Goal: Communication & Community: Answer question/provide support

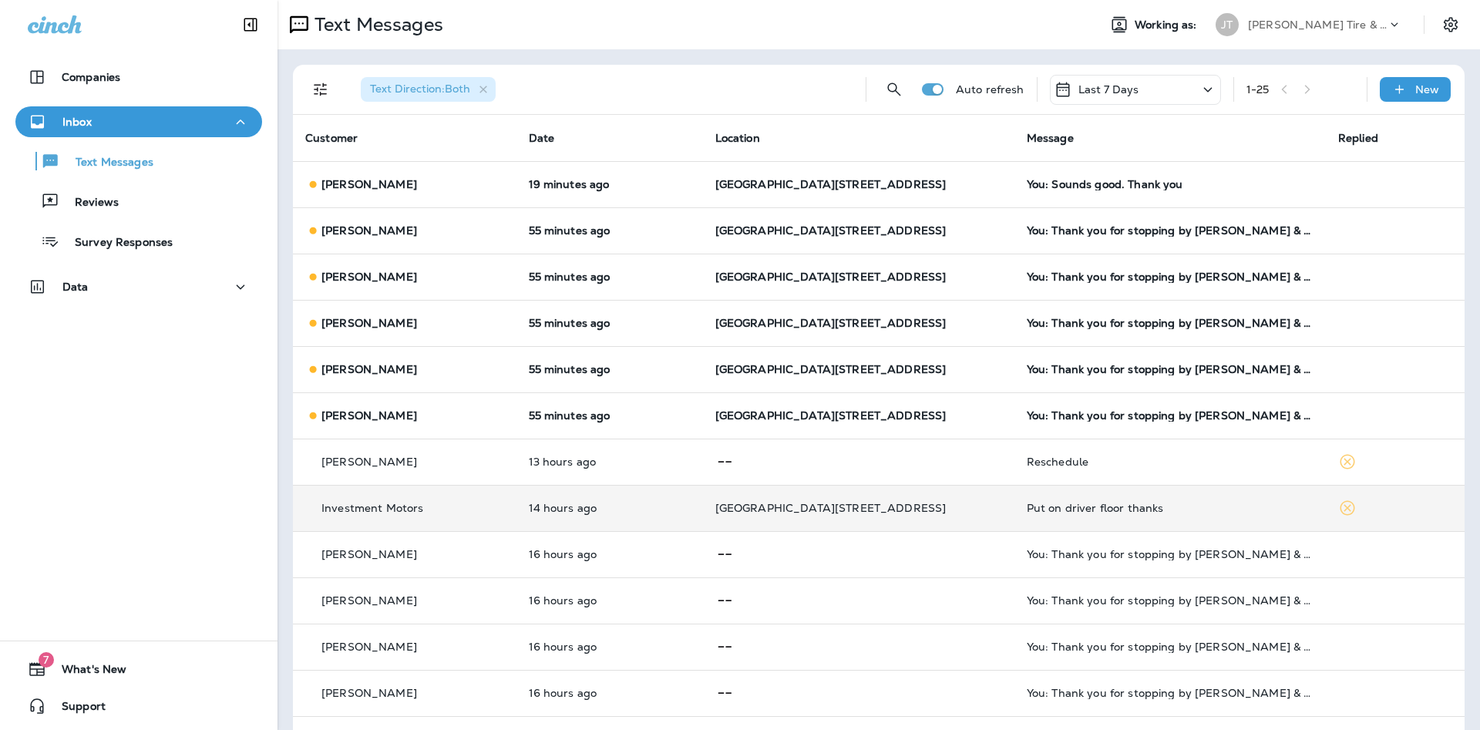
click at [1103, 500] on td "Put on driver floor thanks" at bounding box center [1171, 508] width 312 height 46
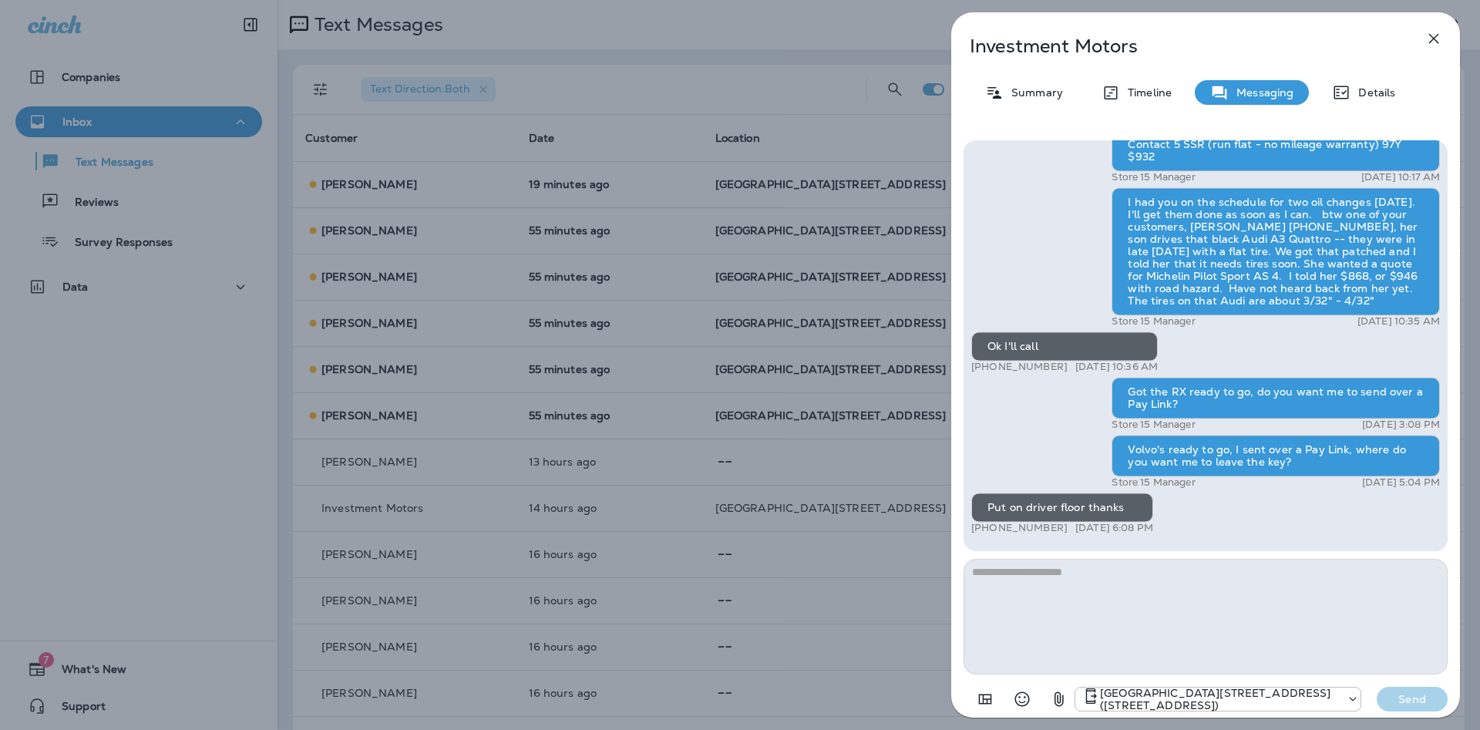
click at [1298, 599] on textarea at bounding box center [1206, 617] width 484 height 116
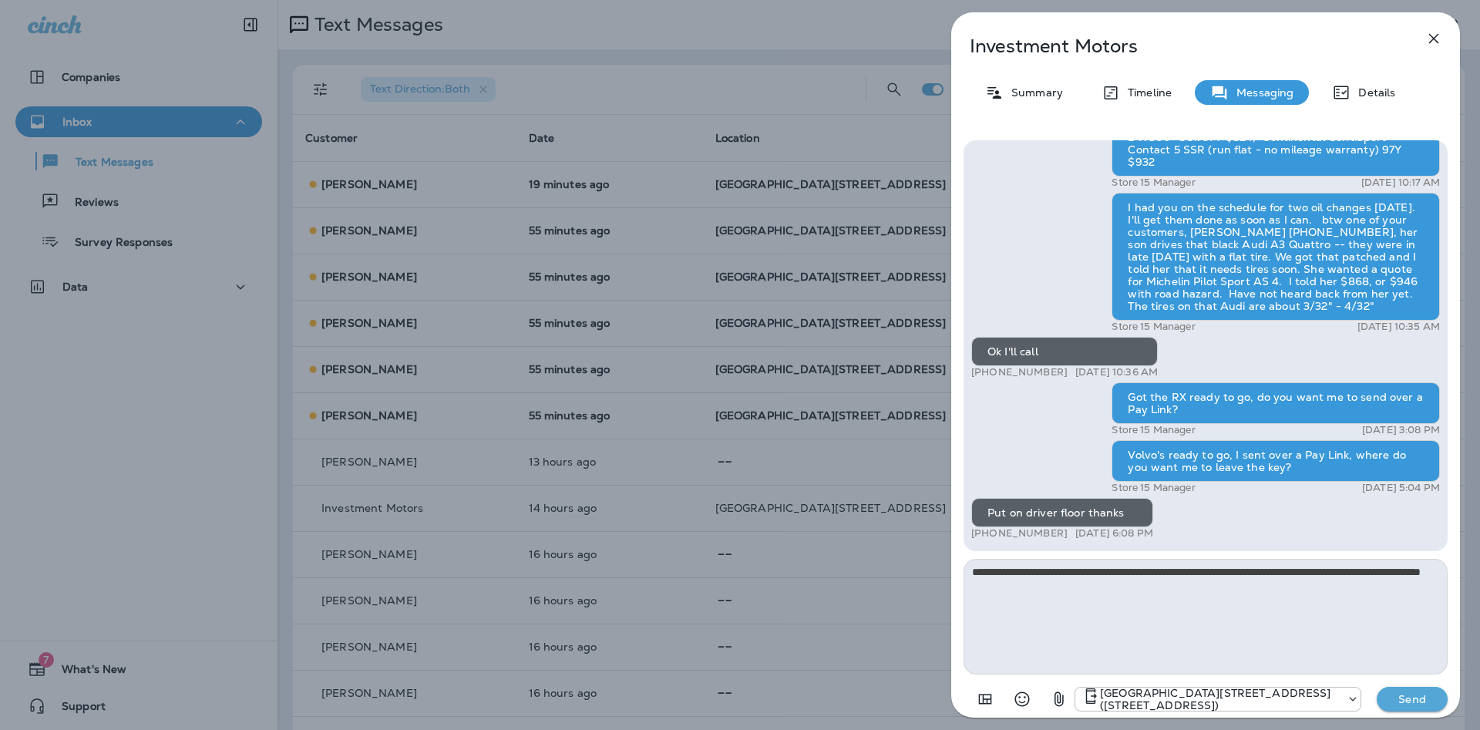
type textarea "**********"
click at [1377, 693] on button "Send" at bounding box center [1412, 699] width 71 height 25
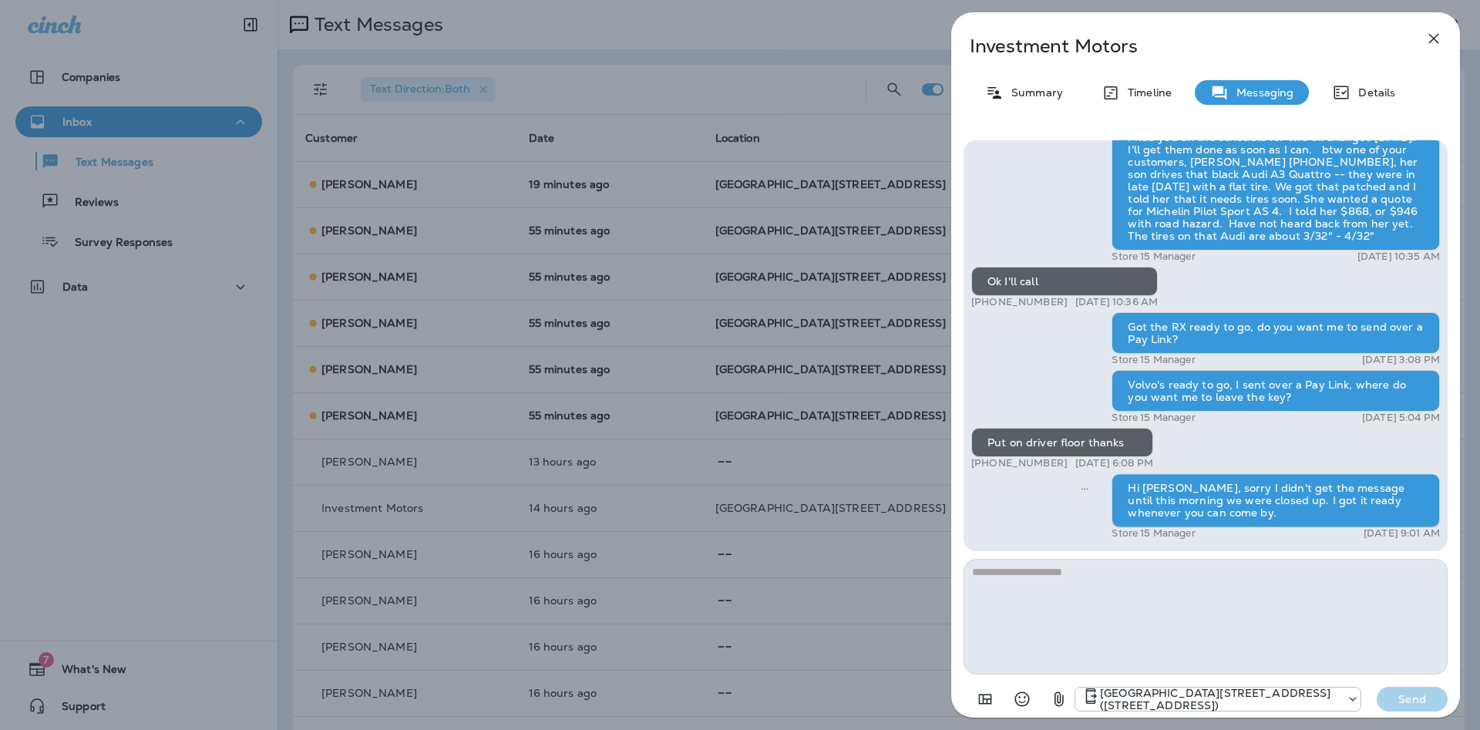
click at [1434, 39] on icon "button" at bounding box center [1435, 39] width 10 height 10
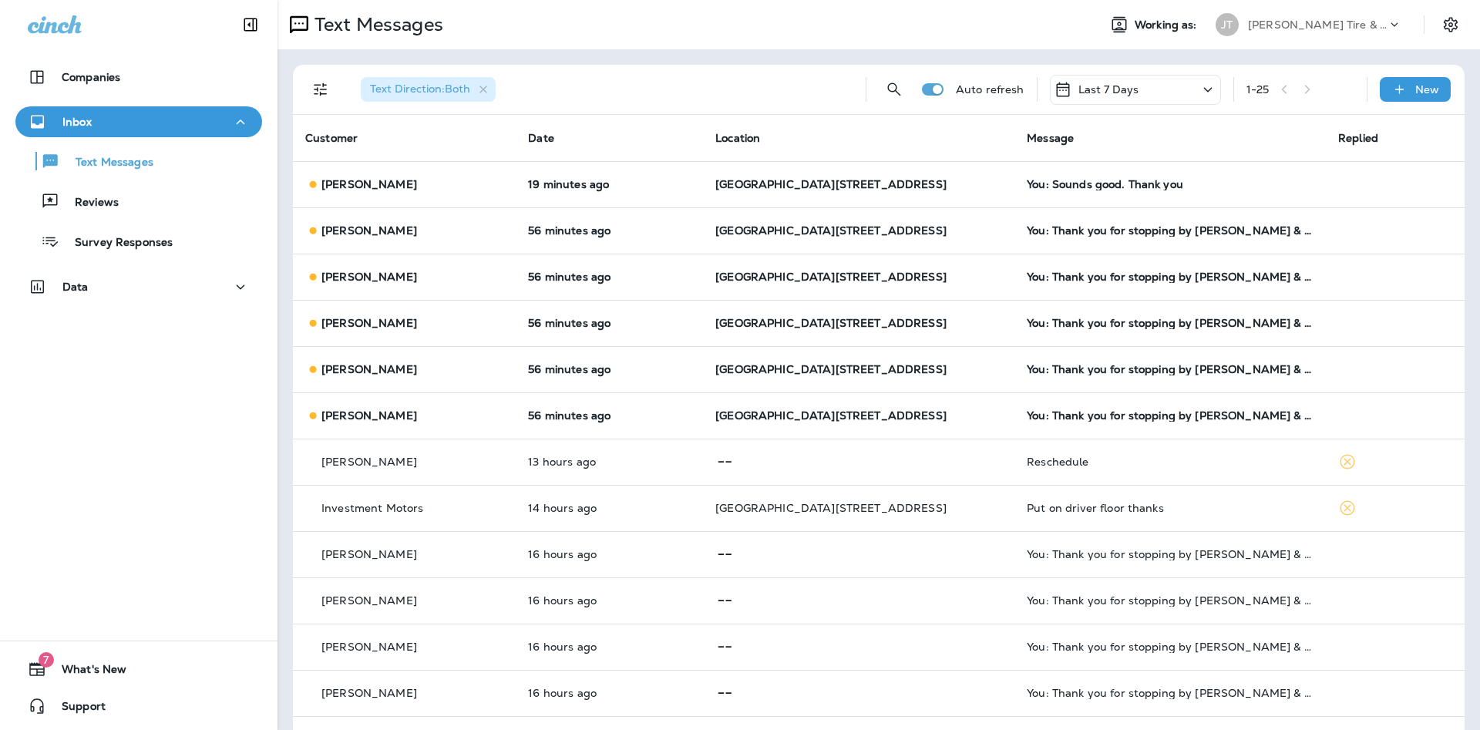
click at [177, 202] on div "Reviews" at bounding box center [139, 201] width 234 height 23
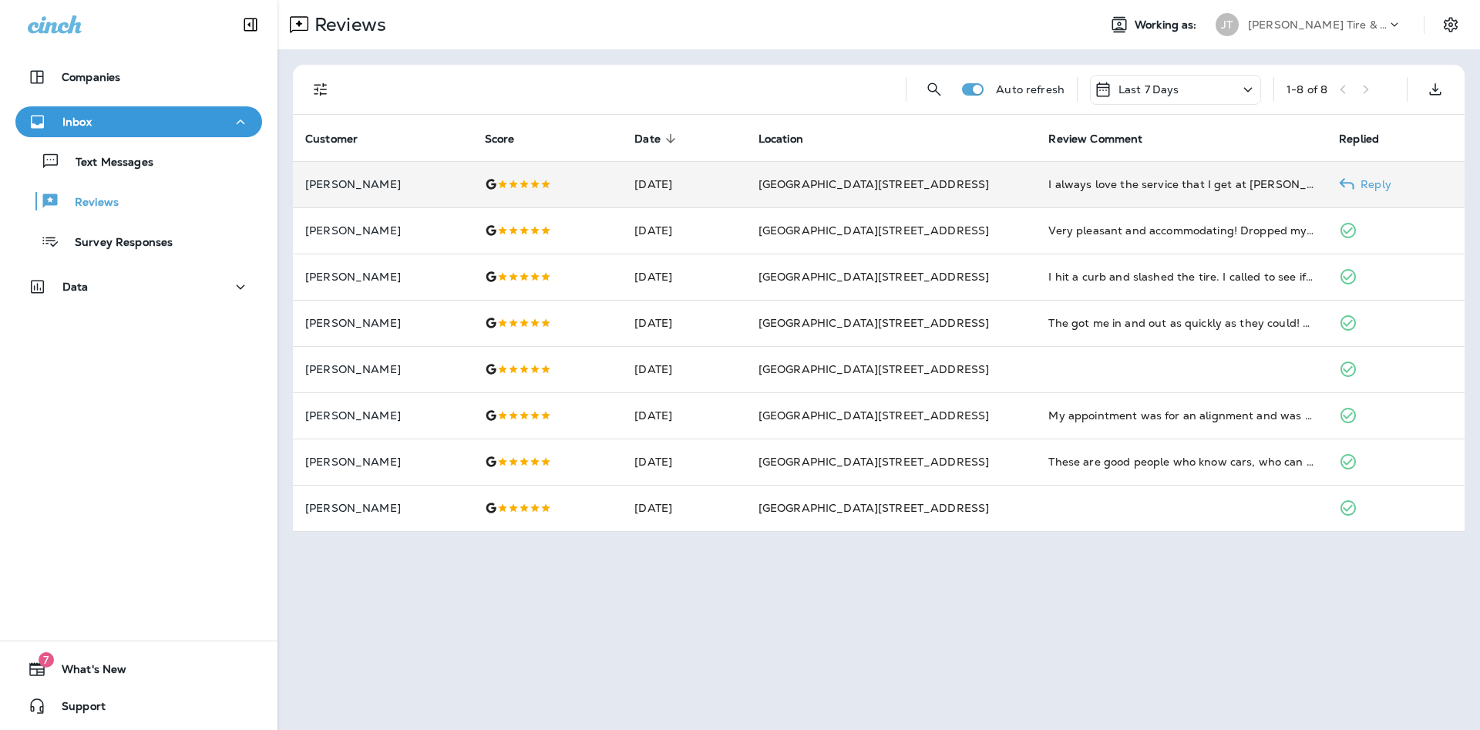
click at [1191, 184] on div "I always love the service that I get at [PERSON_NAME] Tire! The guys at the 144…" at bounding box center [1182, 184] width 266 height 15
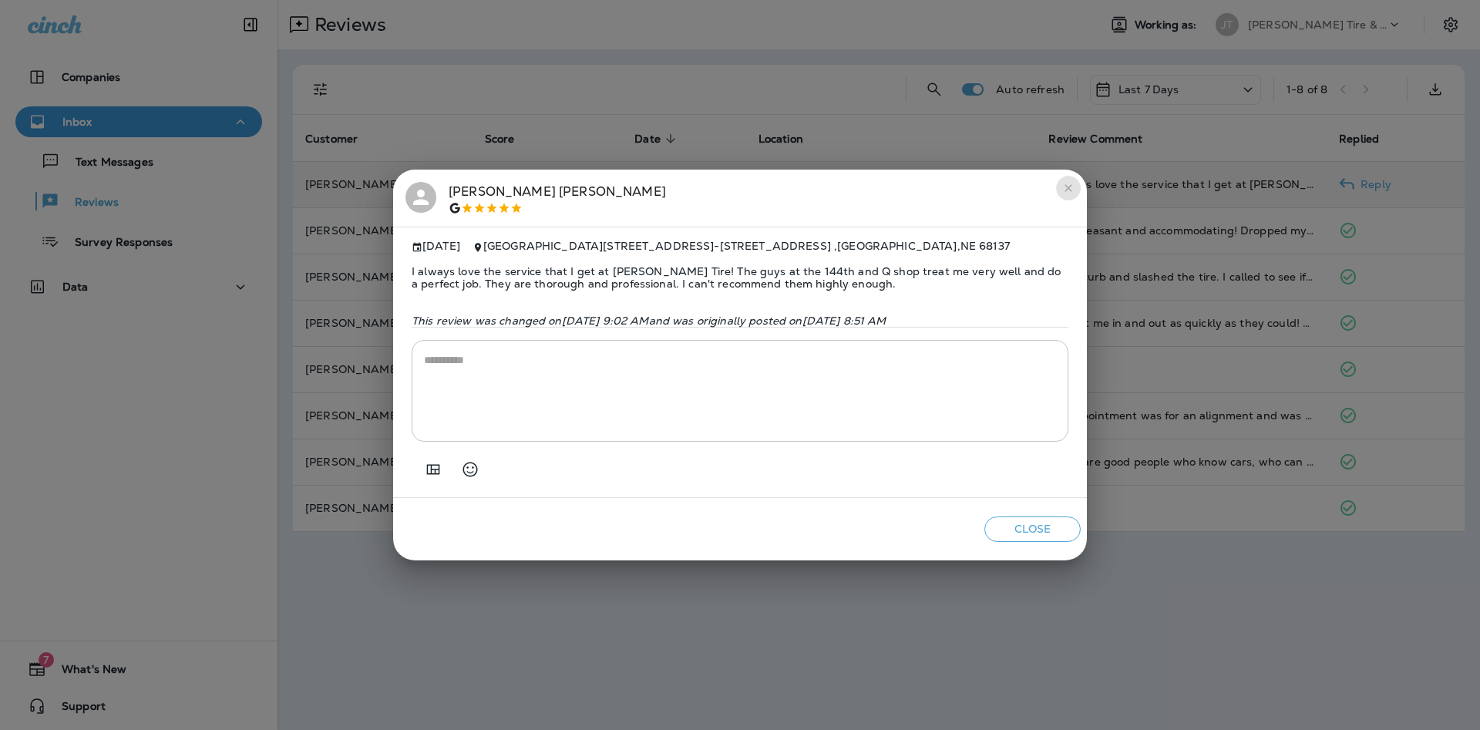
click at [1072, 197] on button "close" at bounding box center [1068, 188] width 25 height 25
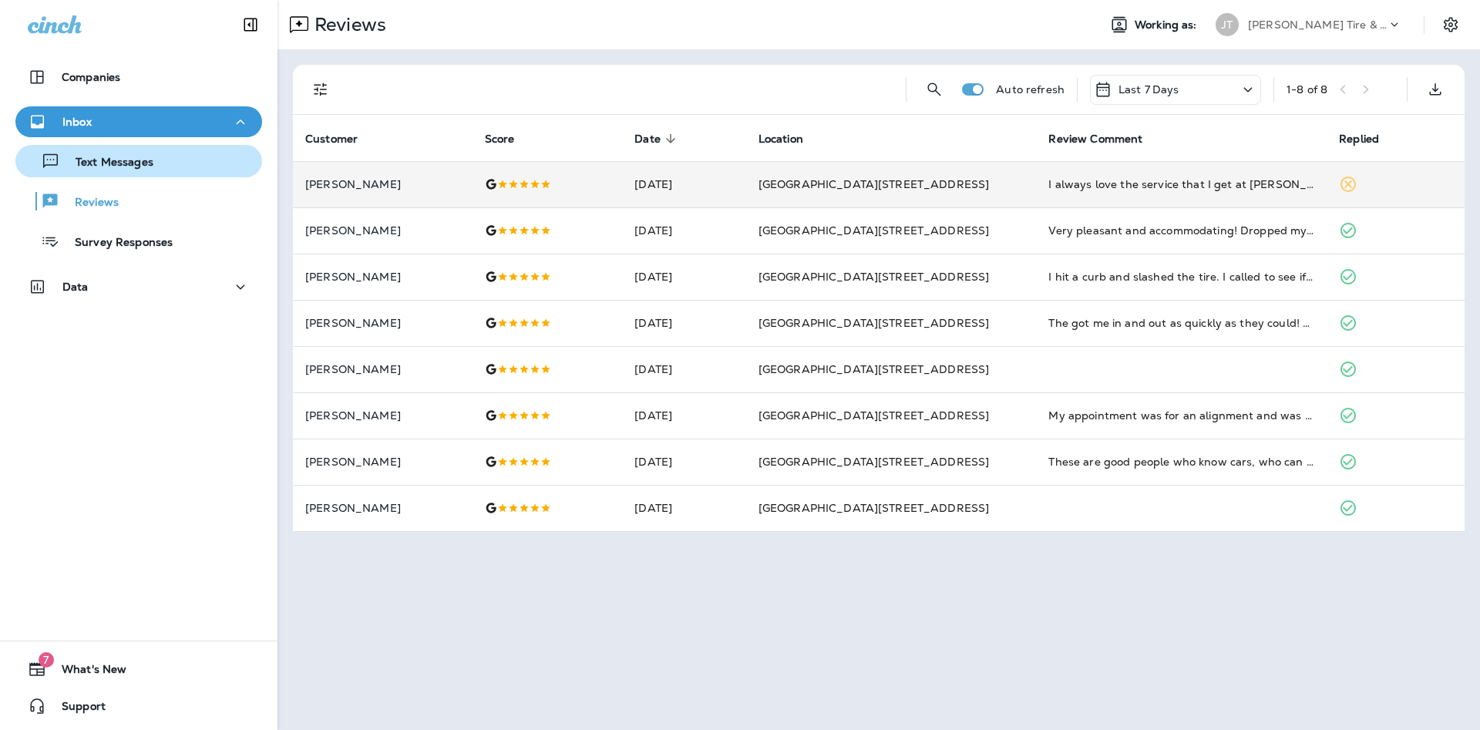
click at [125, 168] on p "Text Messages" at bounding box center [106, 163] width 93 height 15
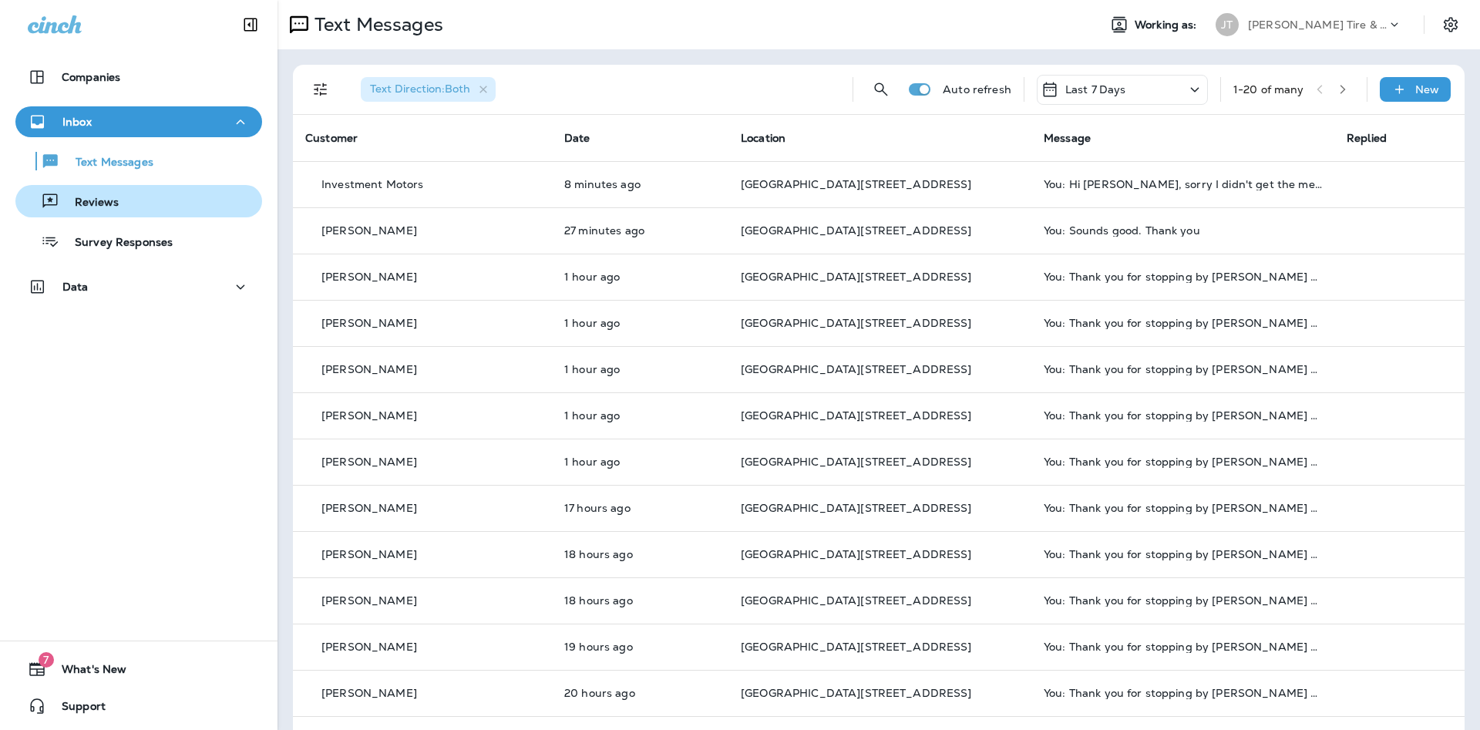
click at [144, 202] on div "Reviews" at bounding box center [139, 201] width 234 height 23
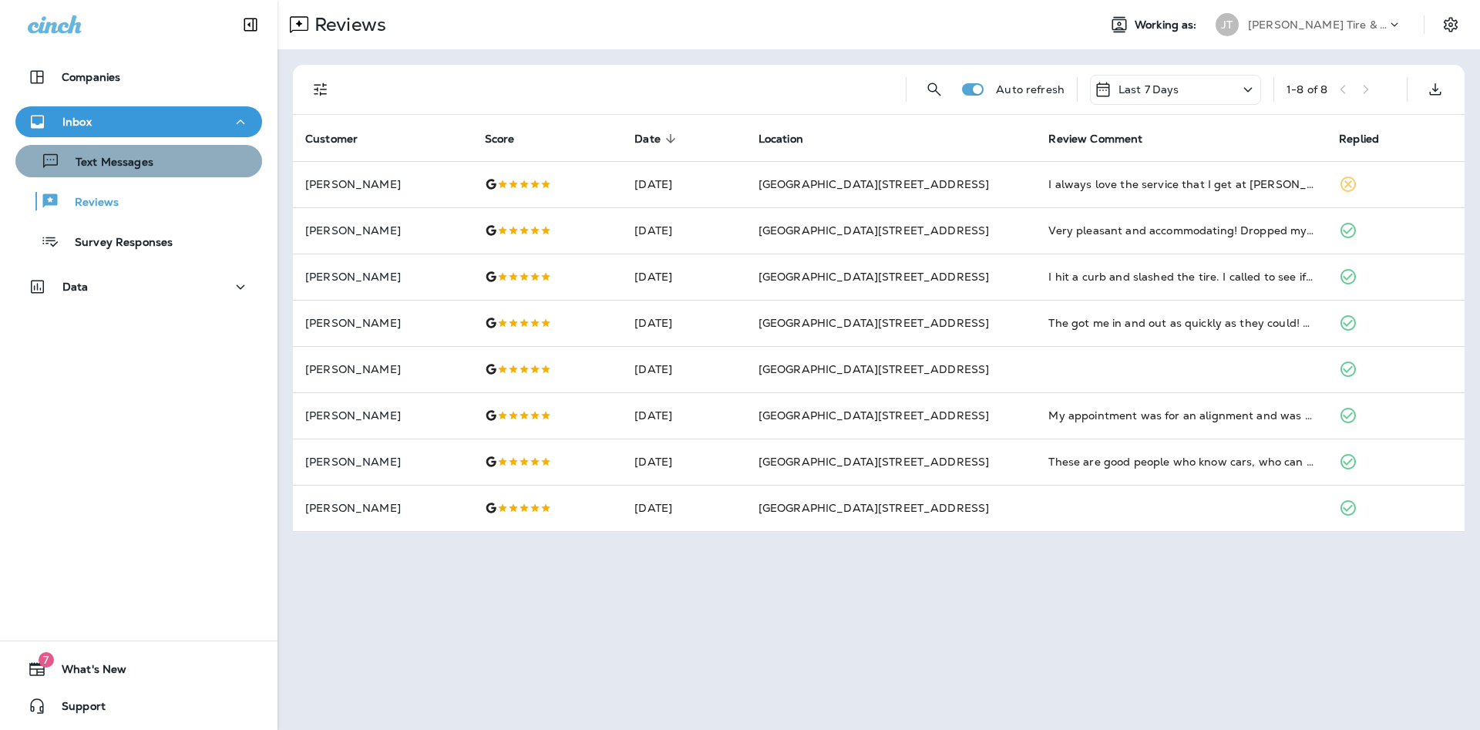
click at [214, 157] on div "Text Messages" at bounding box center [139, 161] width 234 height 23
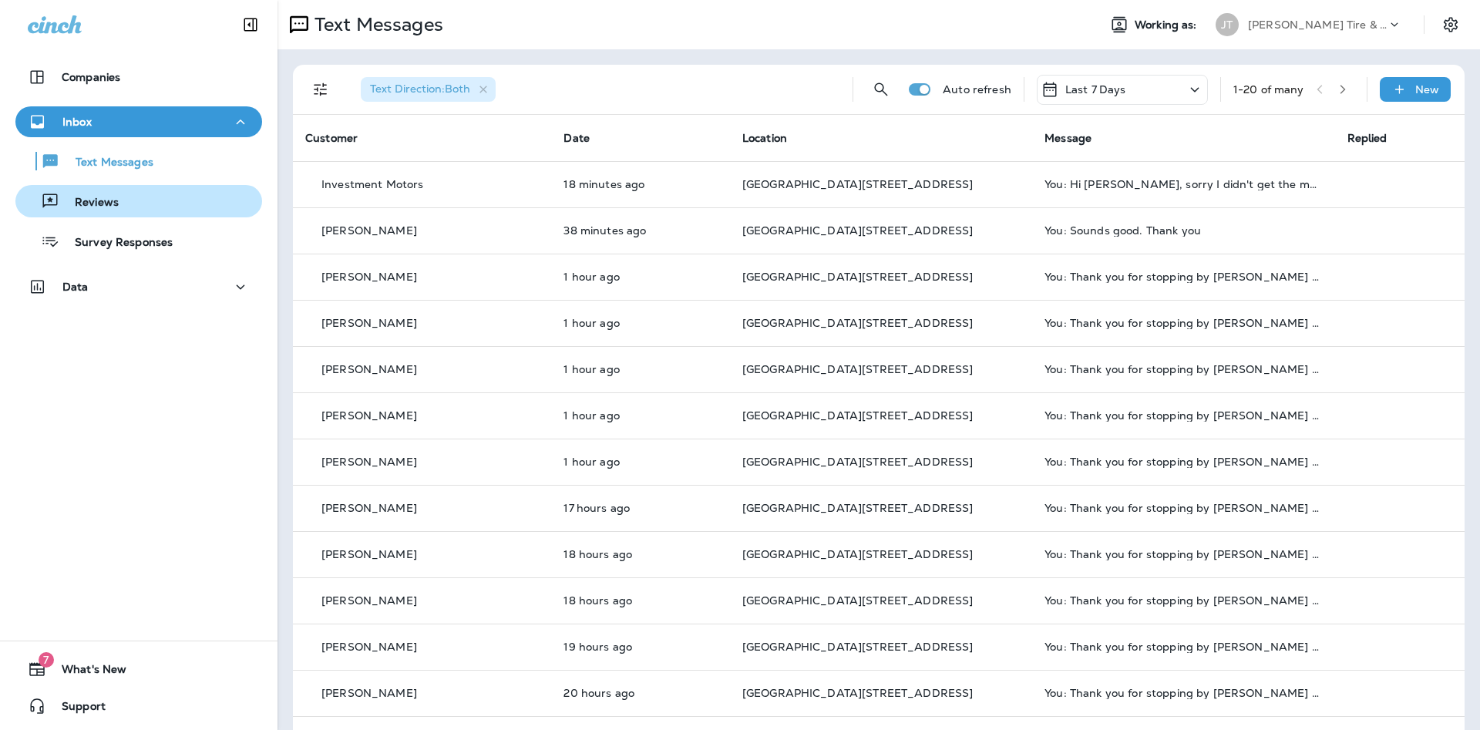
click at [144, 190] on div "Reviews" at bounding box center [139, 201] width 234 height 23
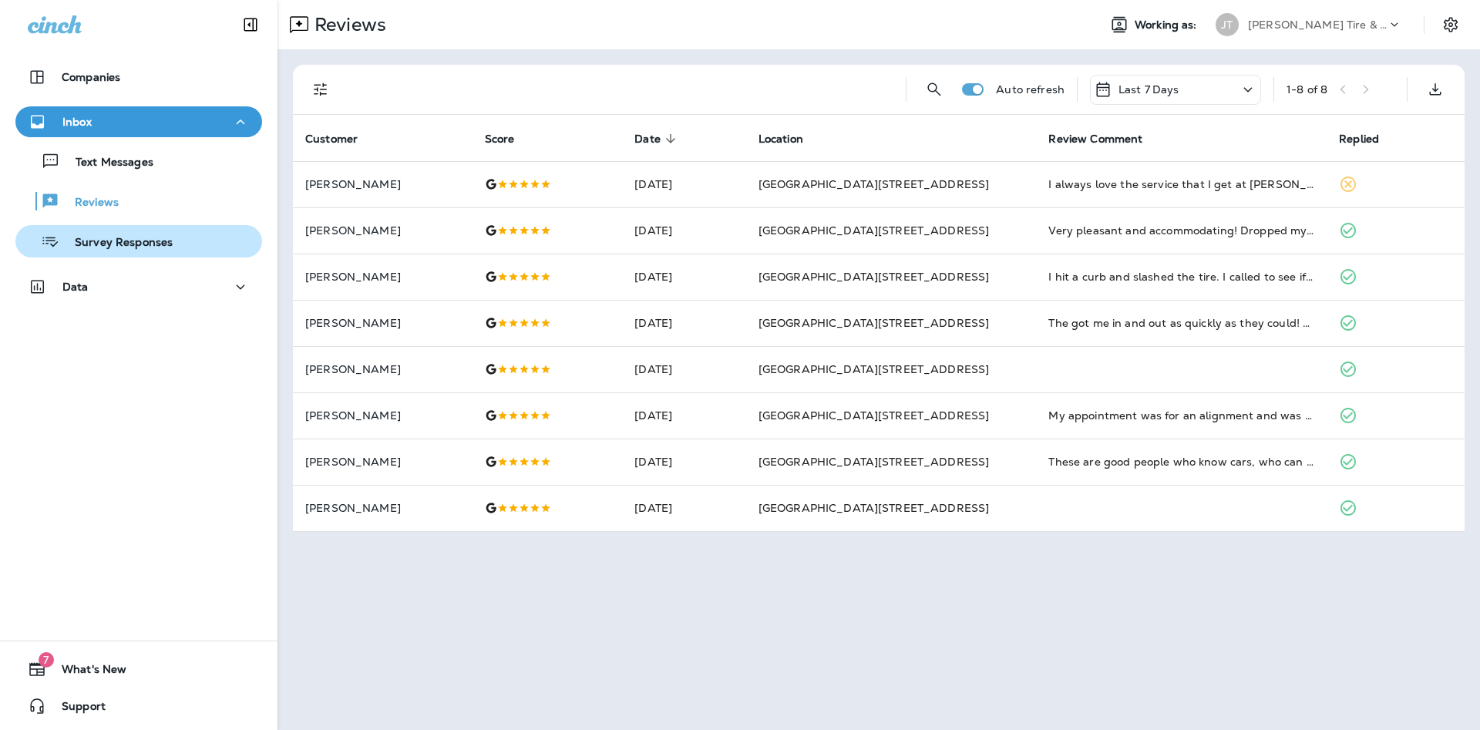
click at [173, 248] on p "Survey Responses" at bounding box center [115, 243] width 113 height 15
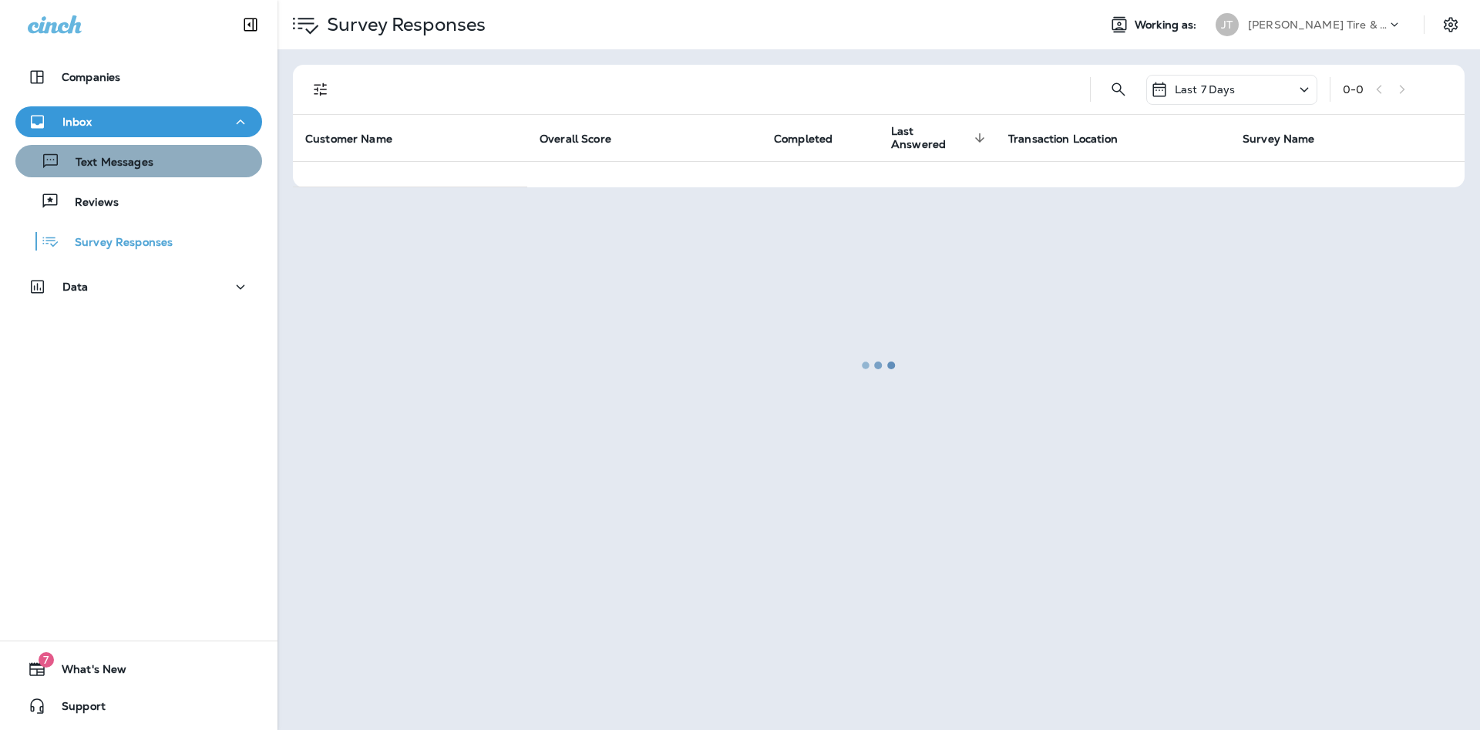
click at [159, 168] on div "Text Messages" at bounding box center [139, 161] width 234 height 23
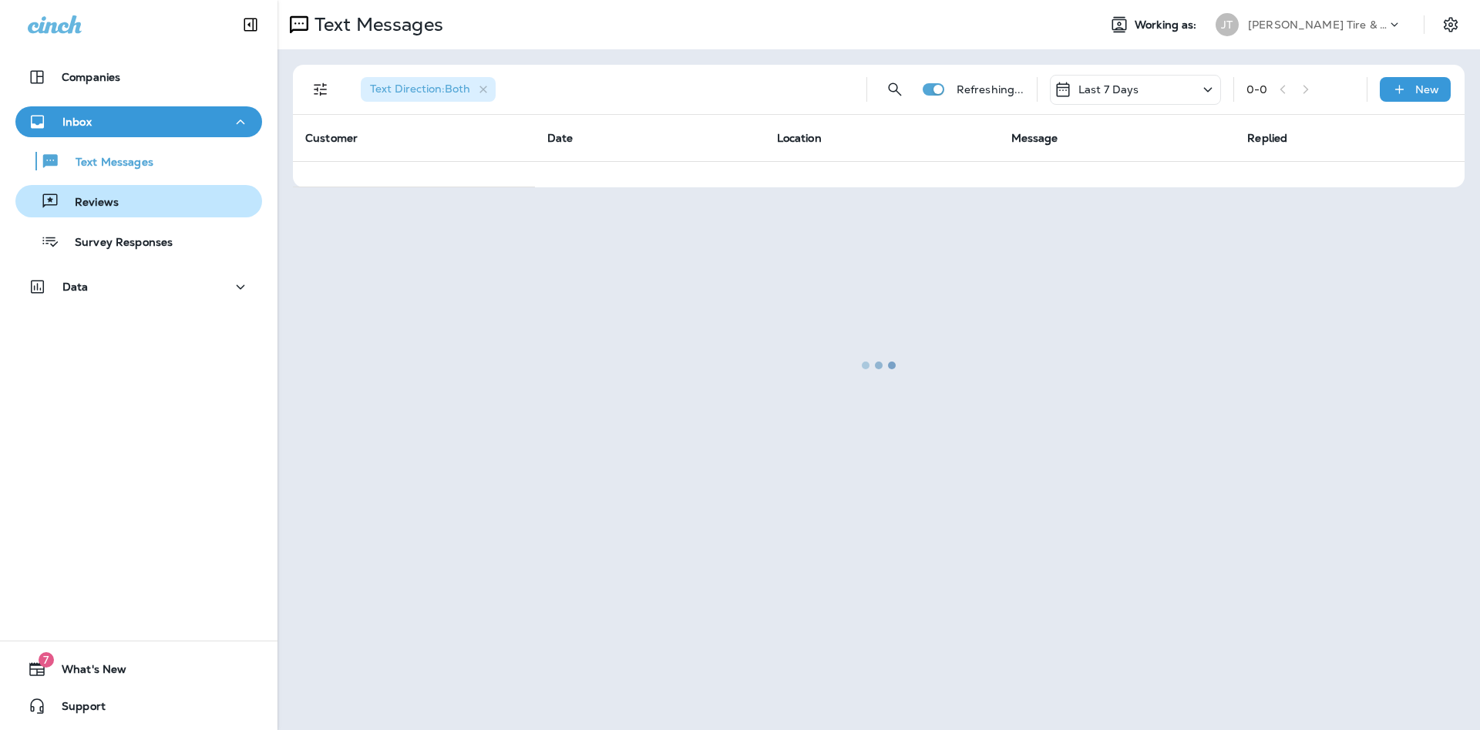
click at [193, 203] on div "Reviews" at bounding box center [139, 201] width 234 height 23
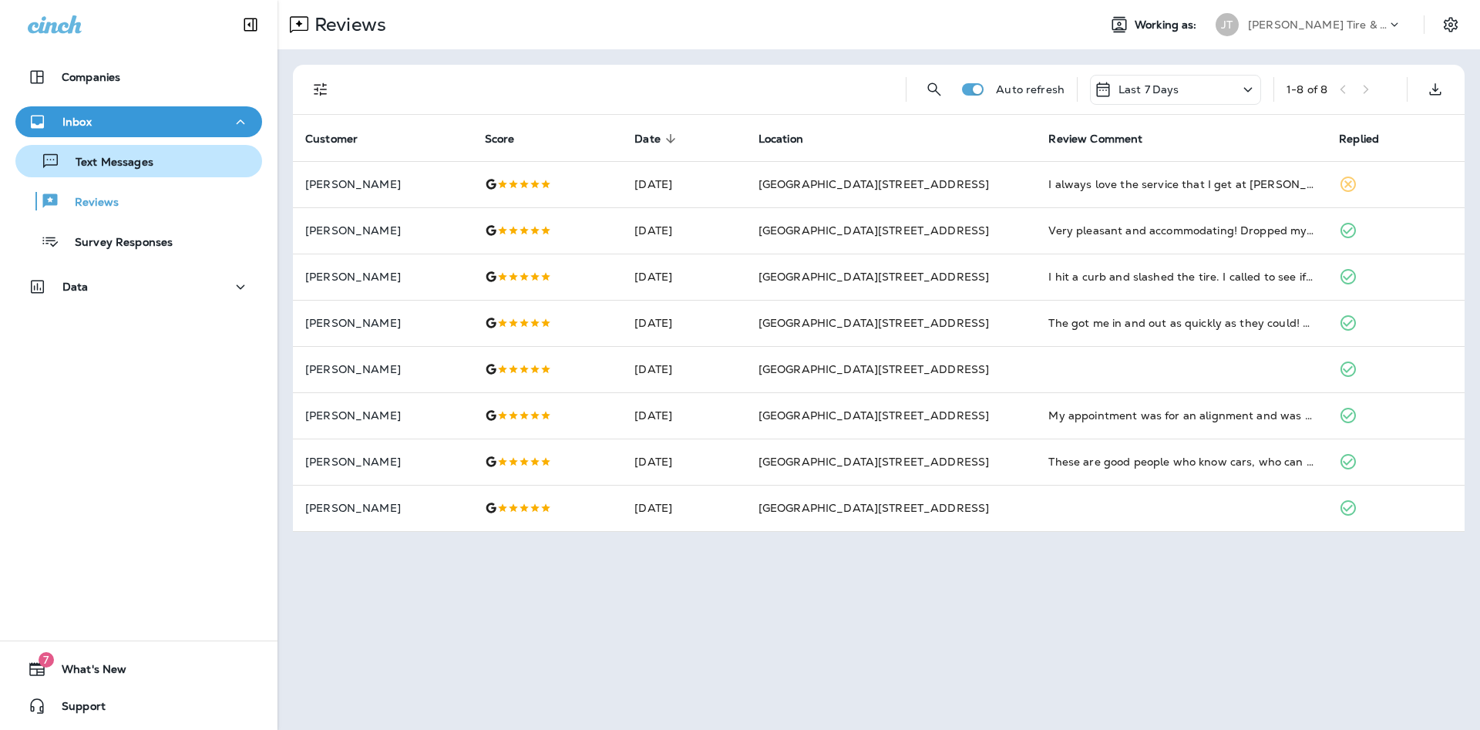
click at [74, 155] on div "Text Messages" at bounding box center [88, 161] width 132 height 23
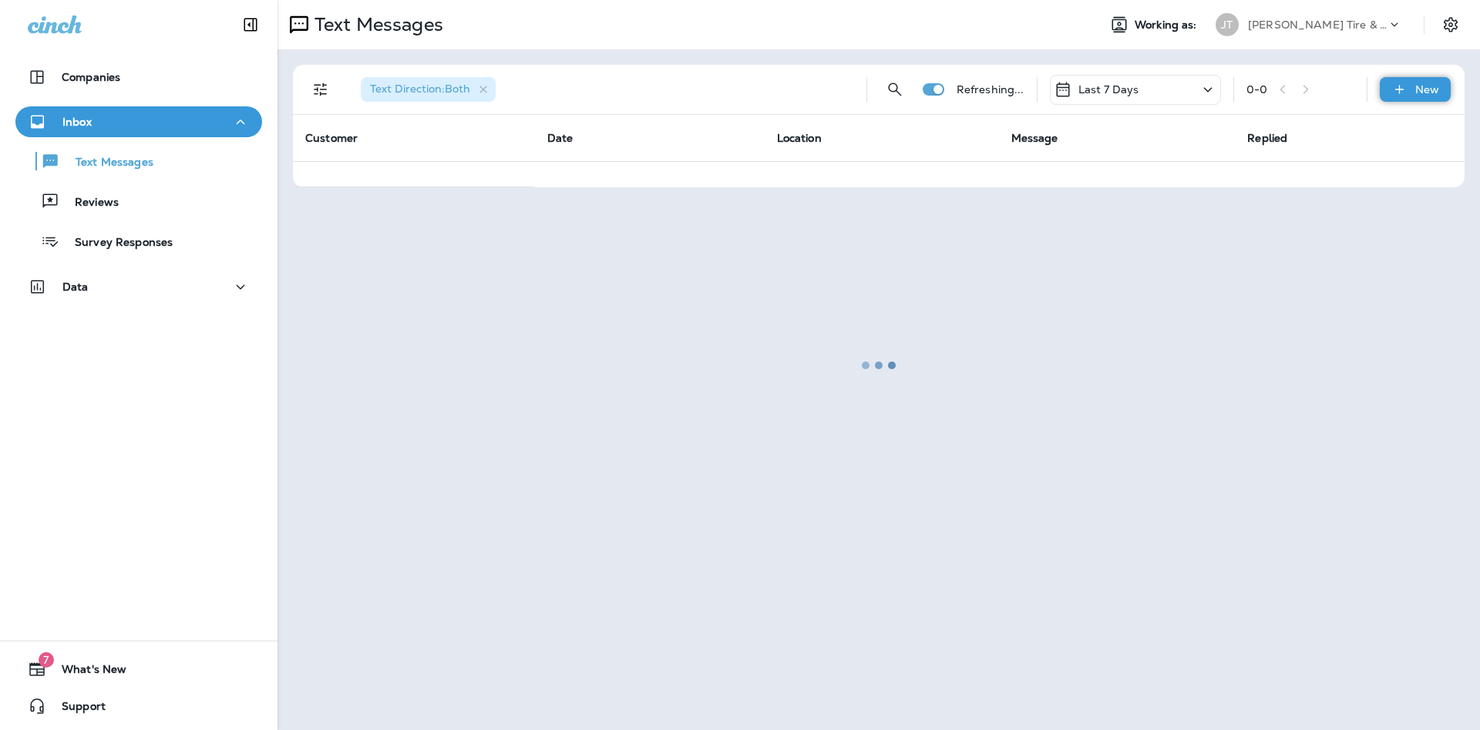
click at [1444, 94] on div "New" at bounding box center [1415, 89] width 71 height 25
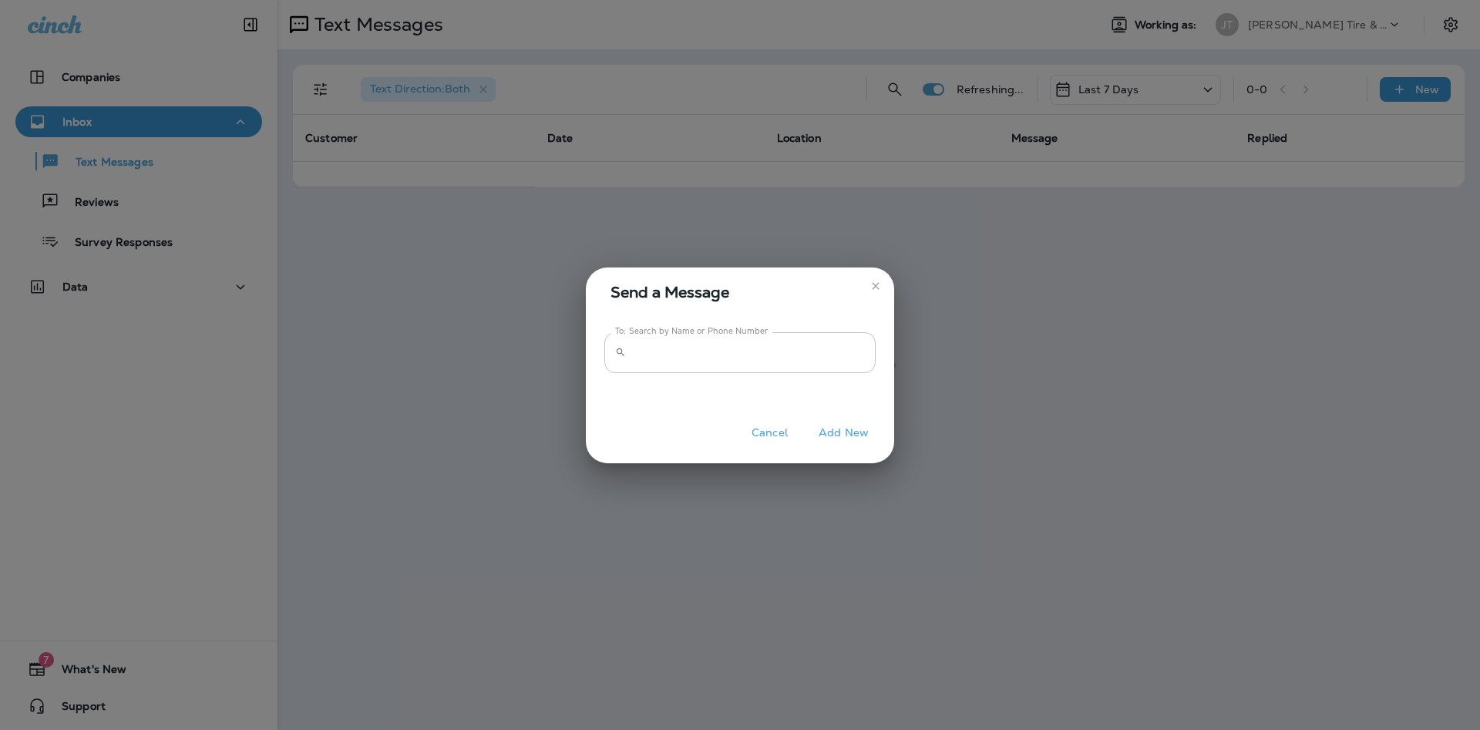
click at [743, 358] on input "To: Search by Name or Phone Number" at bounding box center [754, 352] width 244 height 41
type input "**********"
click at [839, 431] on button "Add New" at bounding box center [844, 433] width 66 height 24
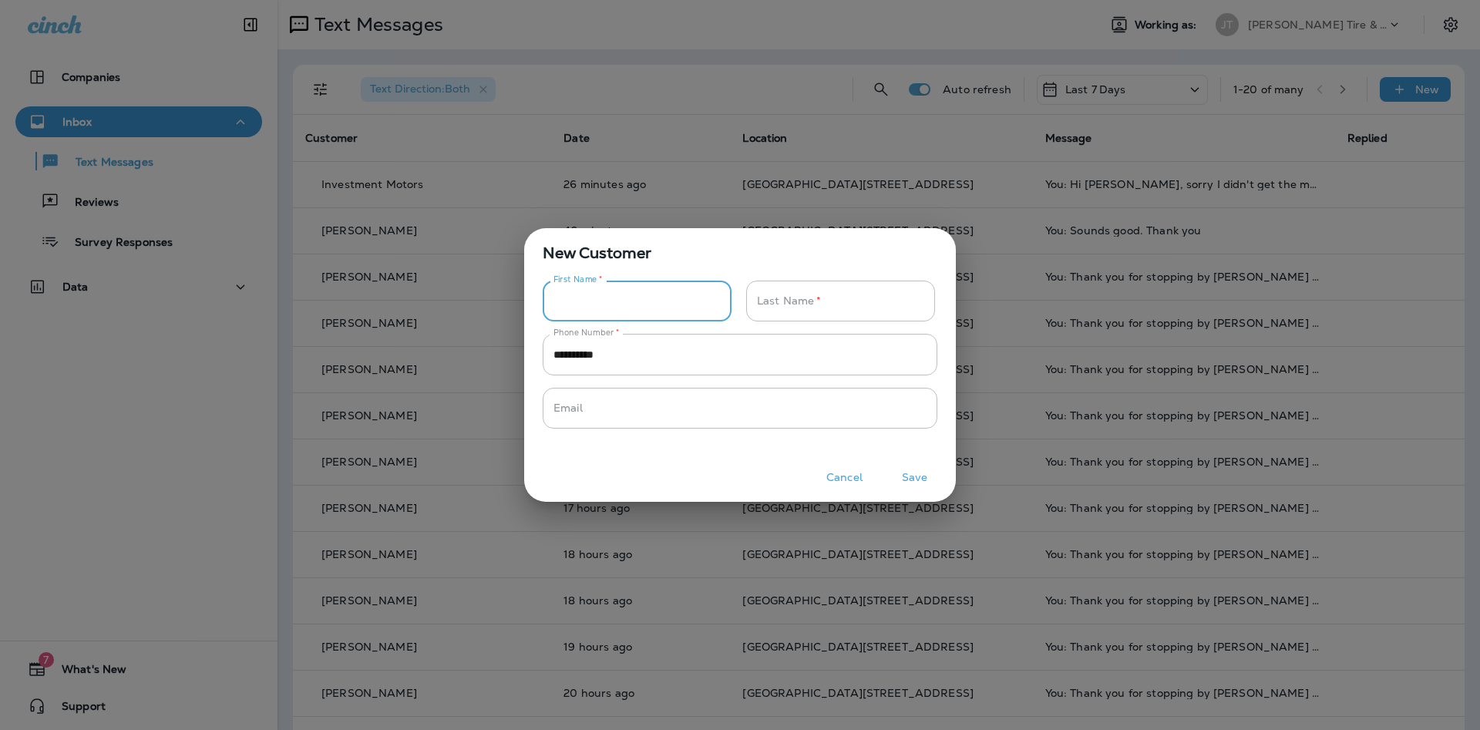
click at [612, 302] on input "Phone Number   *" at bounding box center [629, 301] width 172 height 41
type input "*****"
type input "**********"
click at [914, 468] on button "Save" at bounding box center [915, 478] width 58 height 24
click at [919, 472] on button "Save" at bounding box center [915, 478] width 58 height 24
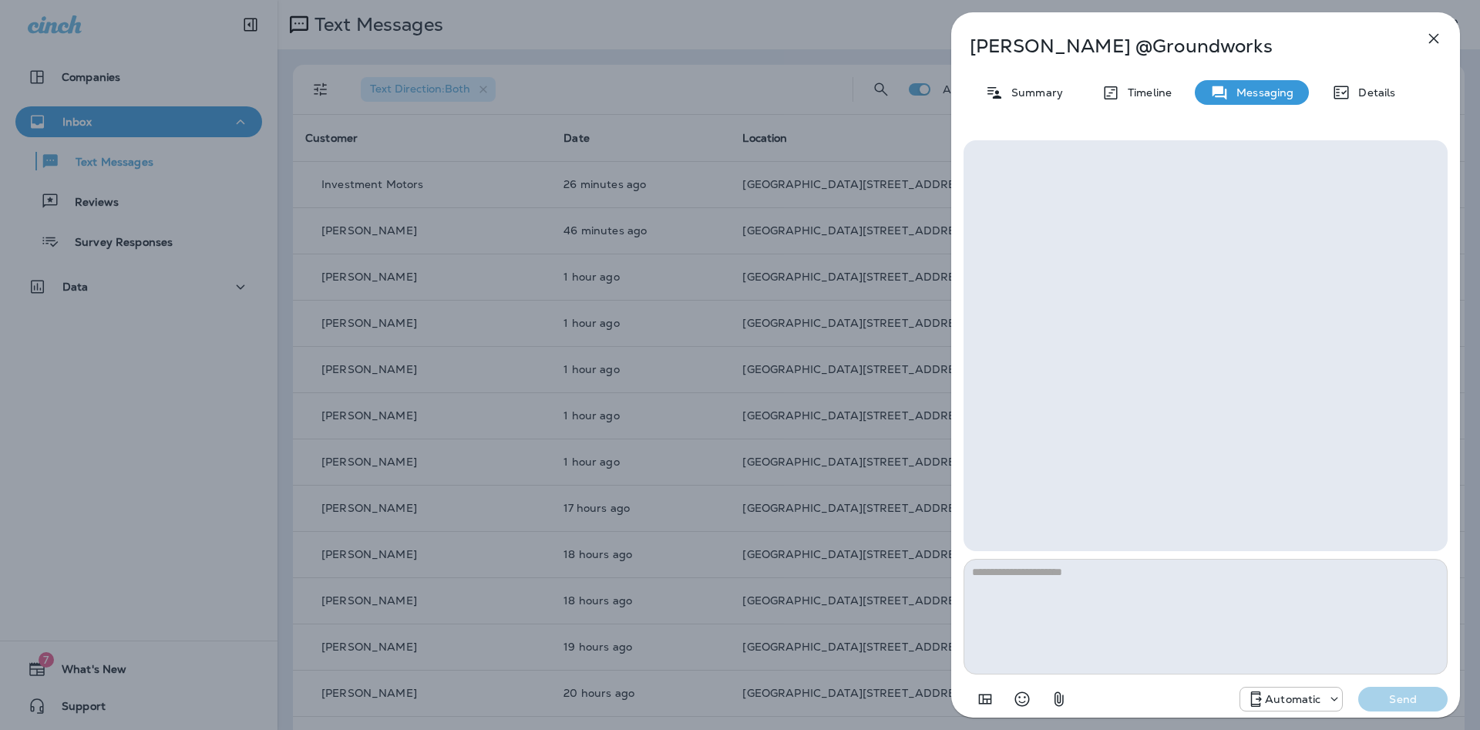
click at [1147, 613] on textarea at bounding box center [1206, 617] width 484 height 116
type textarea "*"
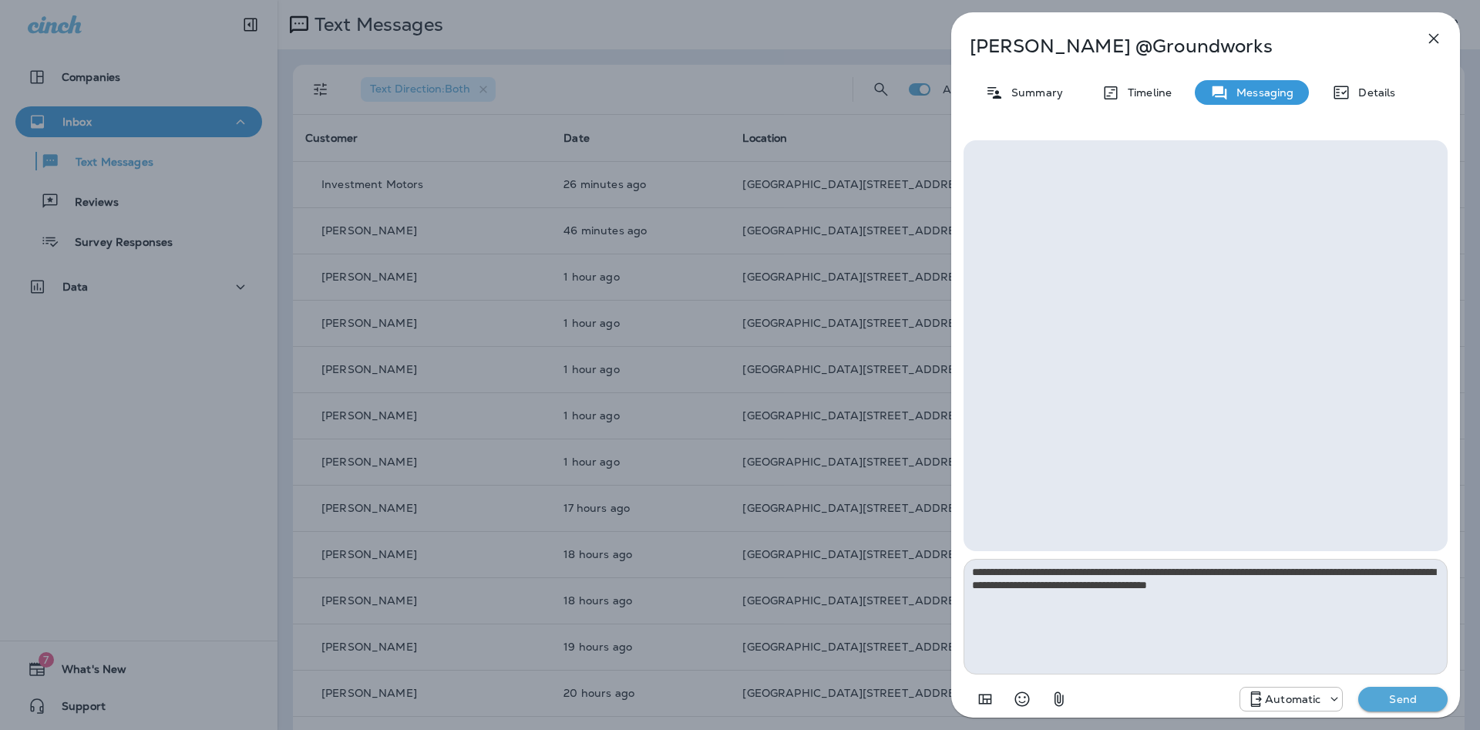
type textarea "**********"
click at [1315, 692] on div "Automatic" at bounding box center [1292, 699] width 102 height 19
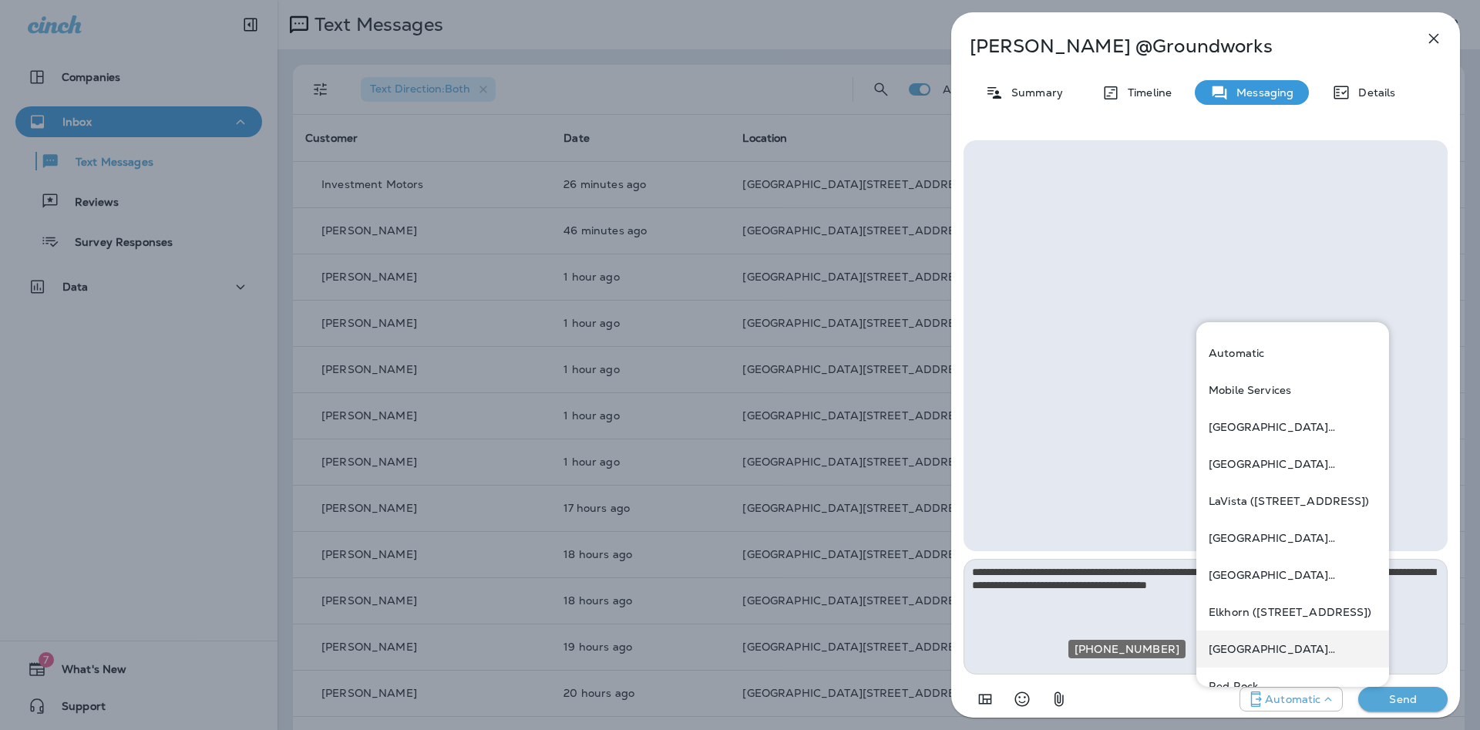
click at [1316, 647] on p "[GEOGRAPHIC_DATA][STREET_ADDRESS] ([STREET_ADDRESS])" at bounding box center [1293, 649] width 168 height 12
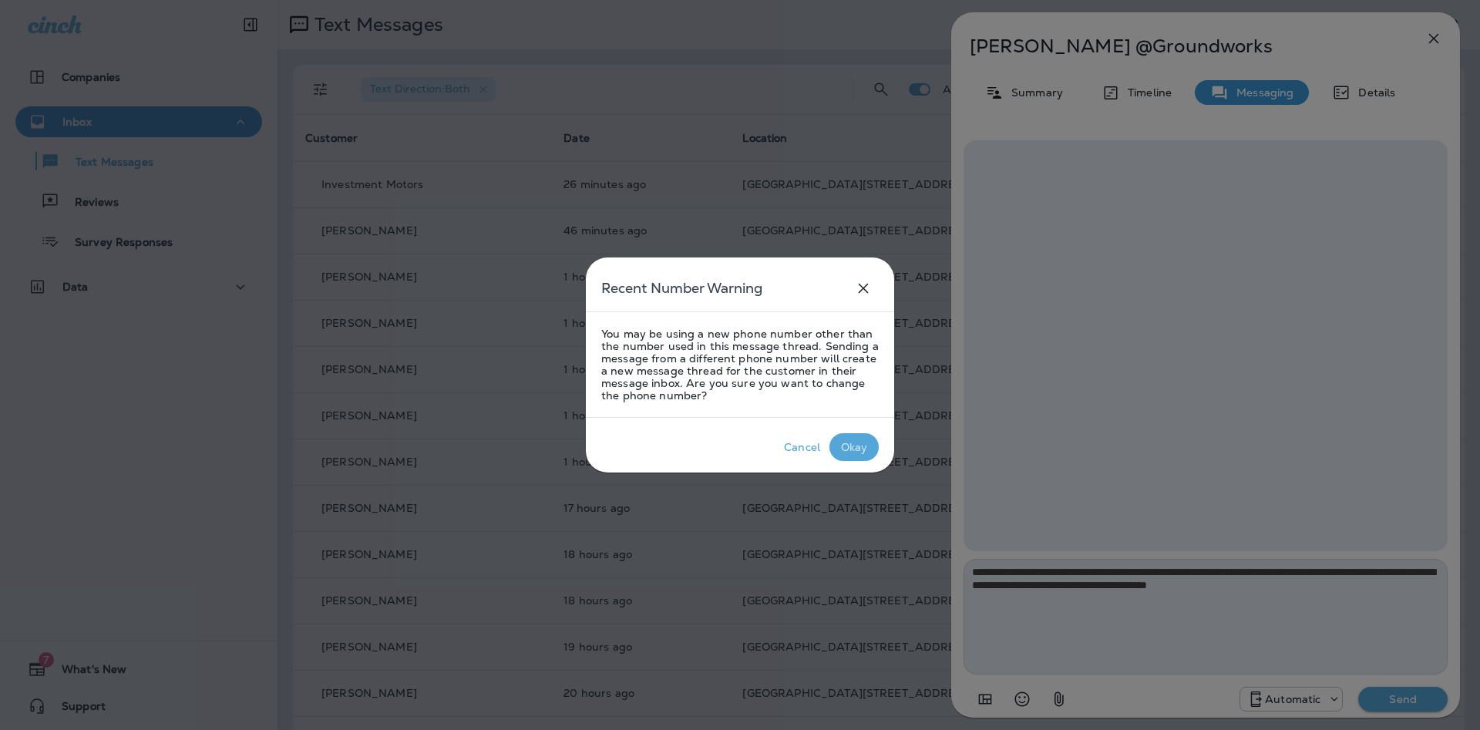
click at [841, 436] on button "Okay" at bounding box center [854, 447] width 49 height 28
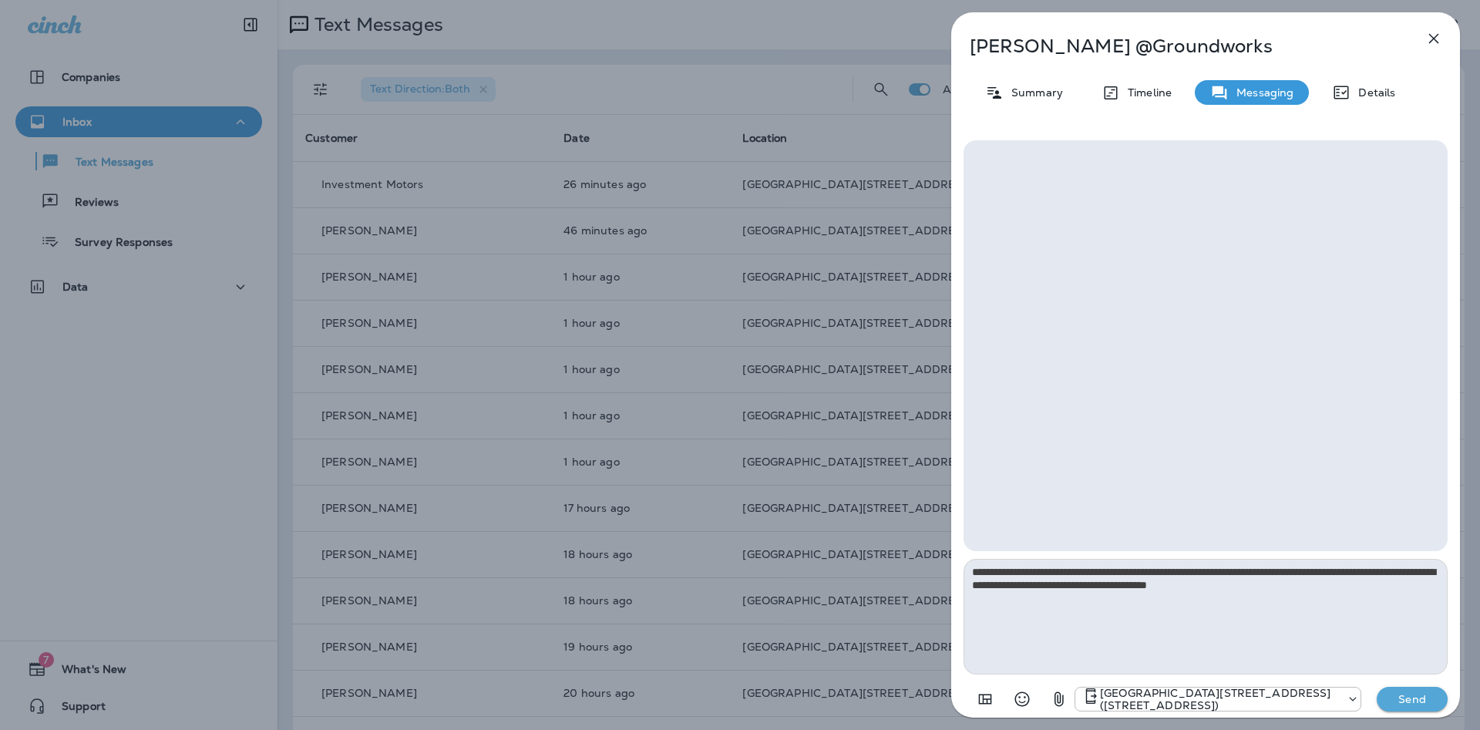
click at [1406, 702] on p "Send" at bounding box center [1412, 699] width 65 height 14
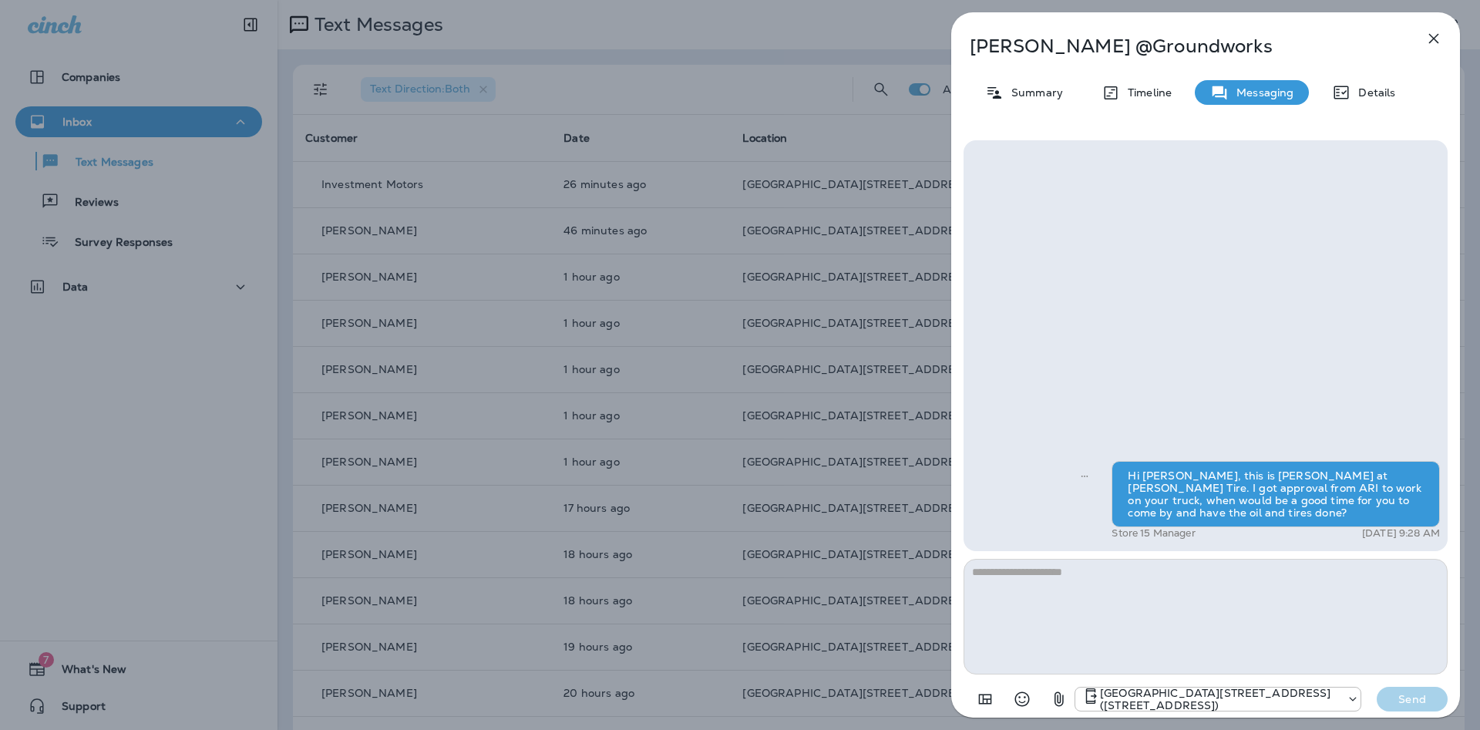
click at [1433, 34] on icon "button" at bounding box center [1434, 38] width 19 height 19
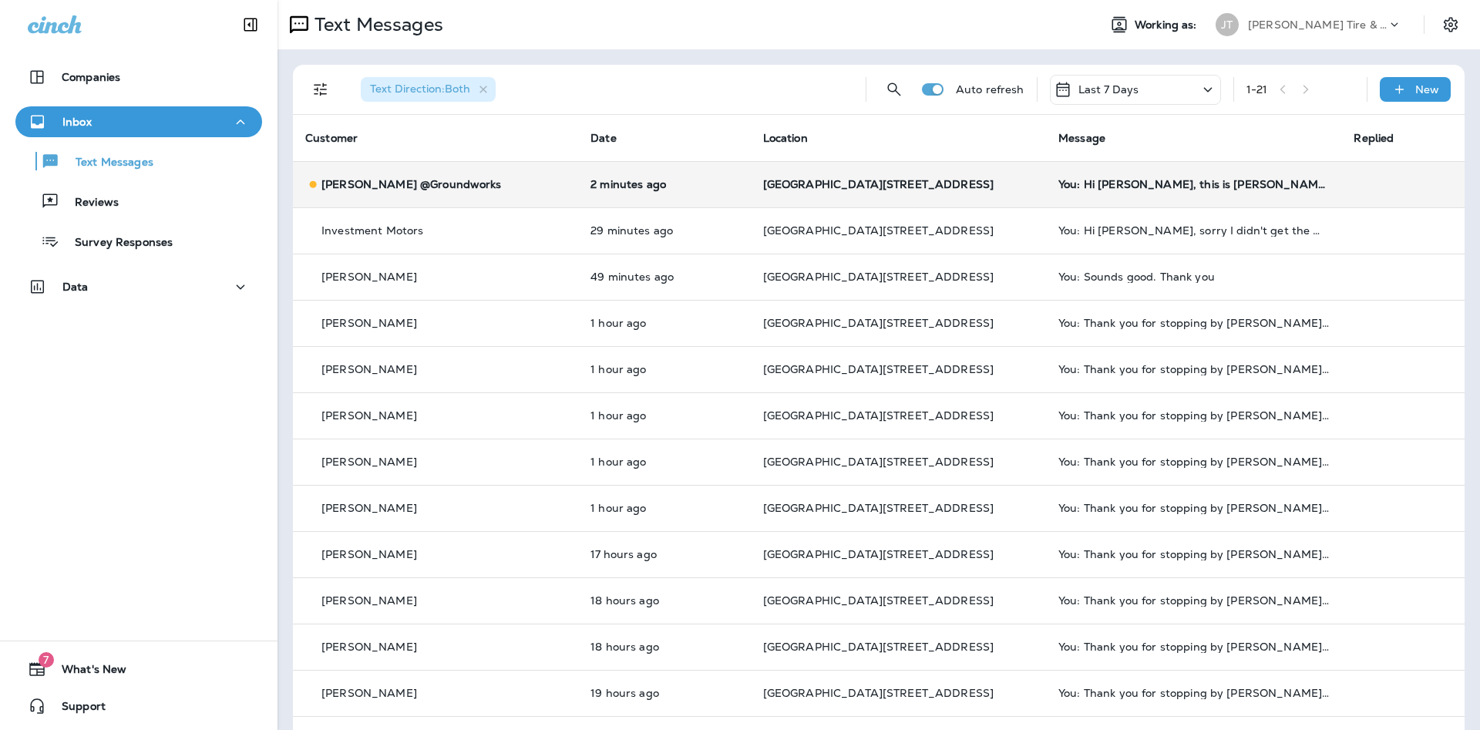
click at [1094, 188] on div "You: Hi [PERSON_NAME], this is [PERSON_NAME] at [PERSON_NAME] Tire. I got appro…" at bounding box center [1194, 184] width 271 height 12
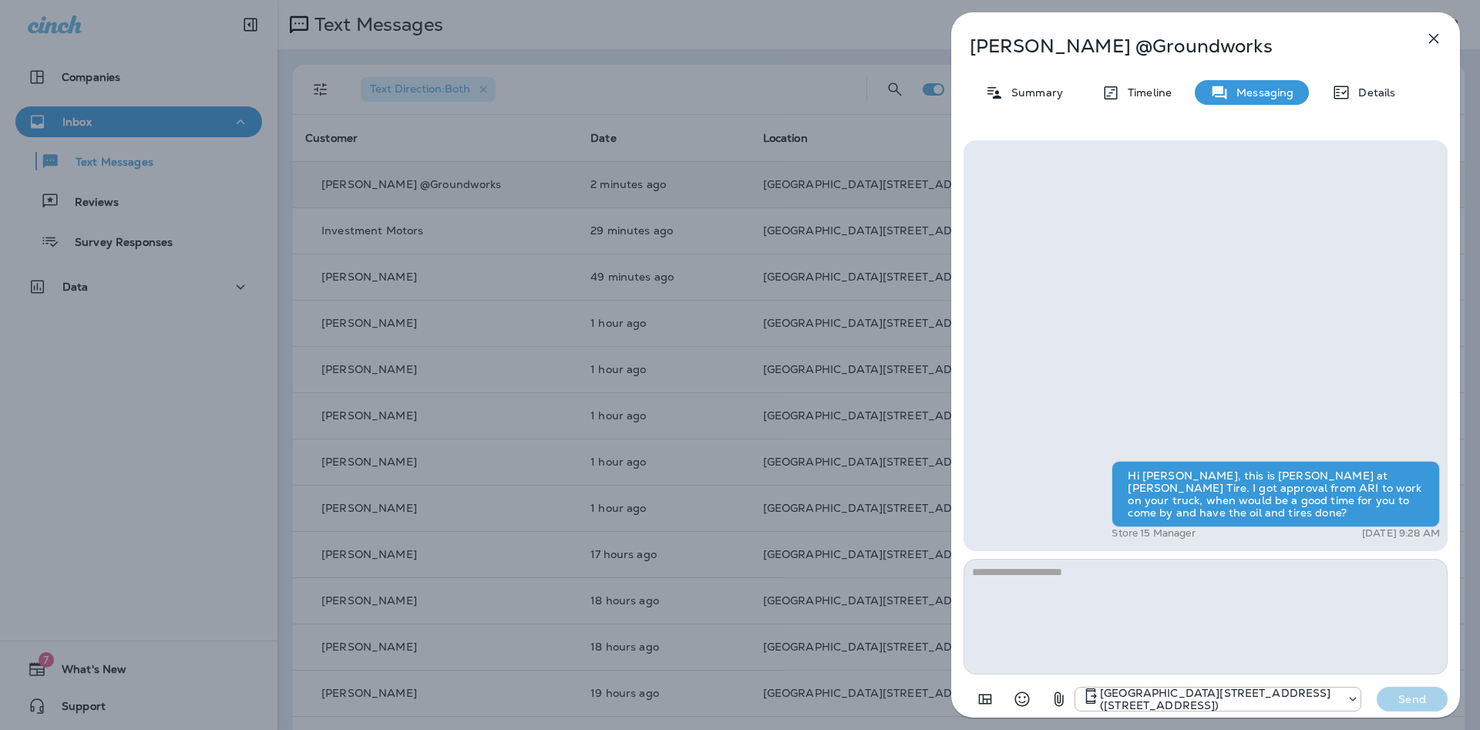
click at [1425, 46] on icon "button" at bounding box center [1434, 38] width 19 height 19
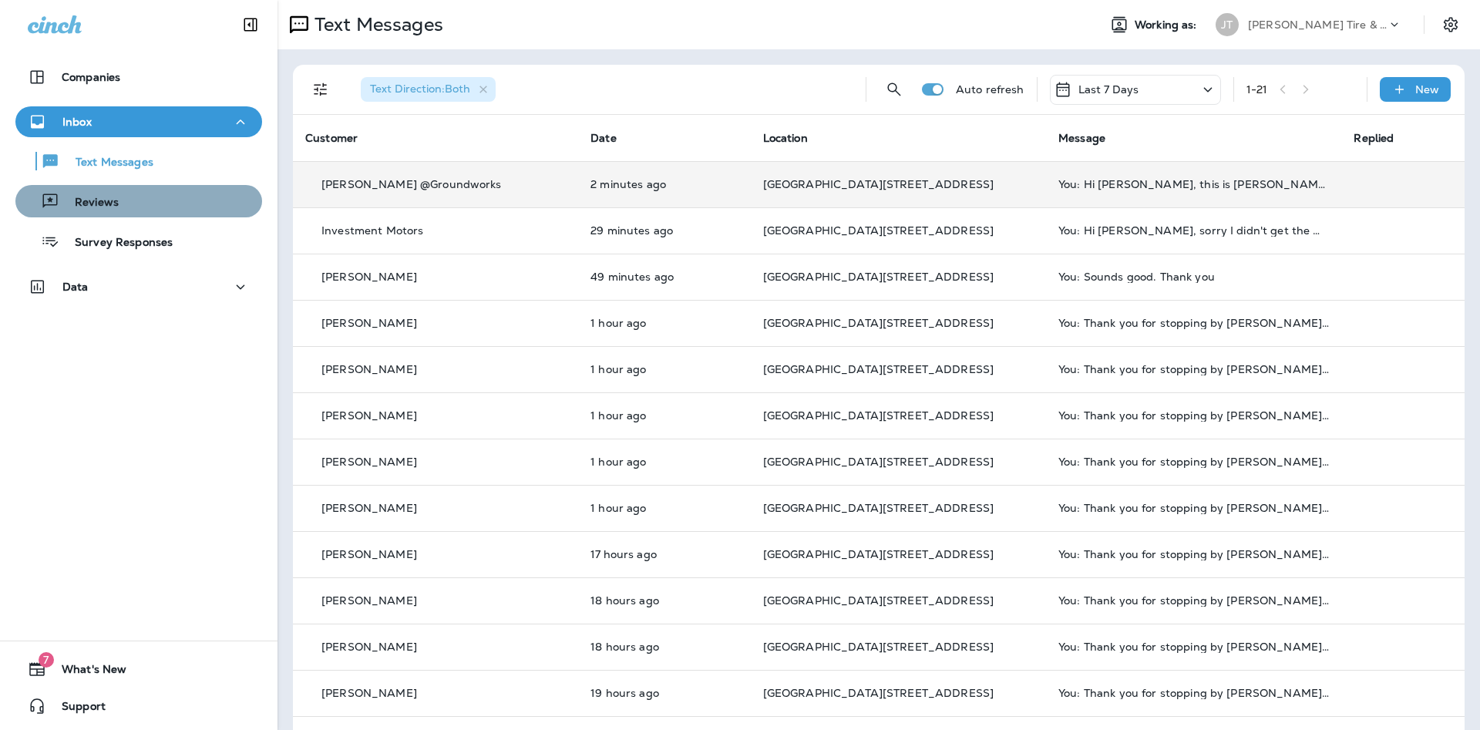
click at [220, 199] on div "Reviews" at bounding box center [139, 201] width 234 height 23
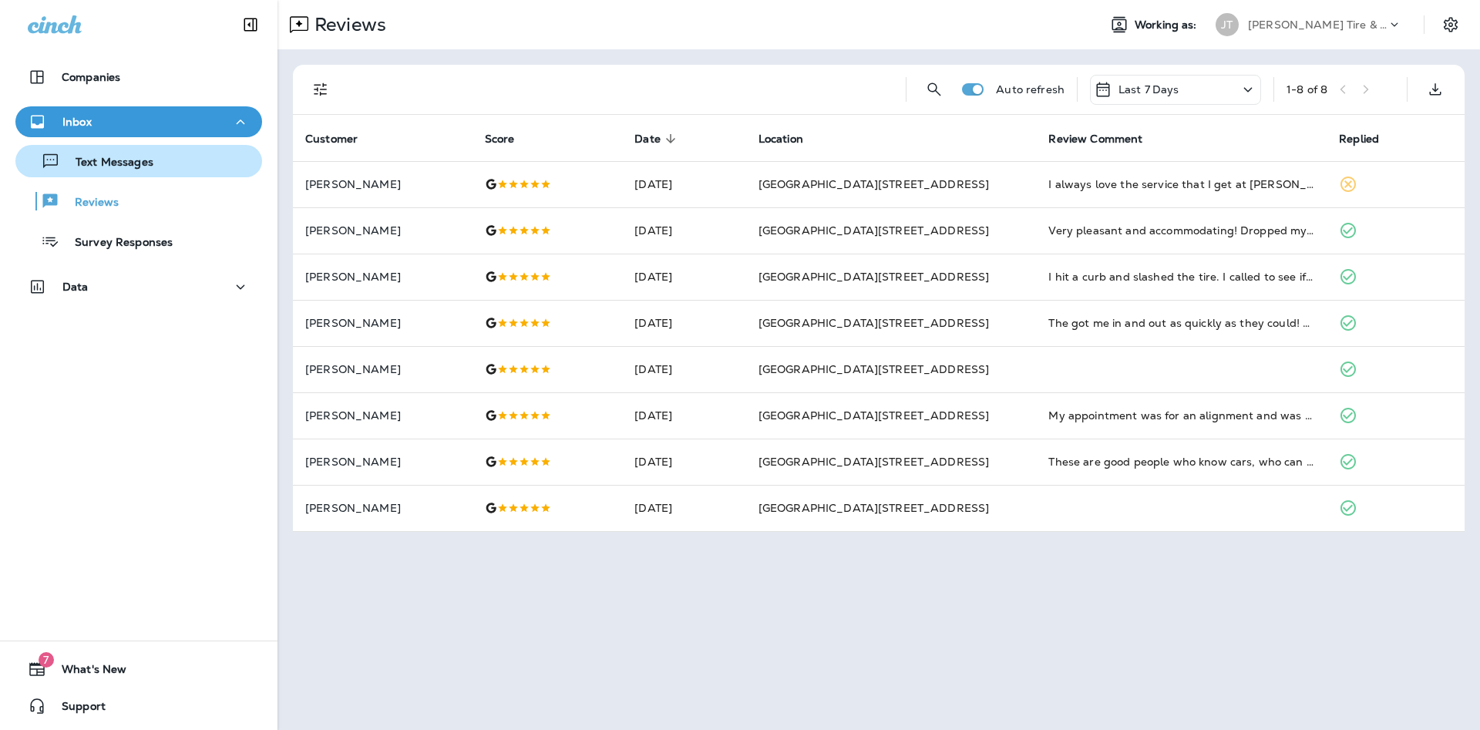
click at [182, 174] on button "Text Messages" at bounding box center [138, 161] width 247 height 32
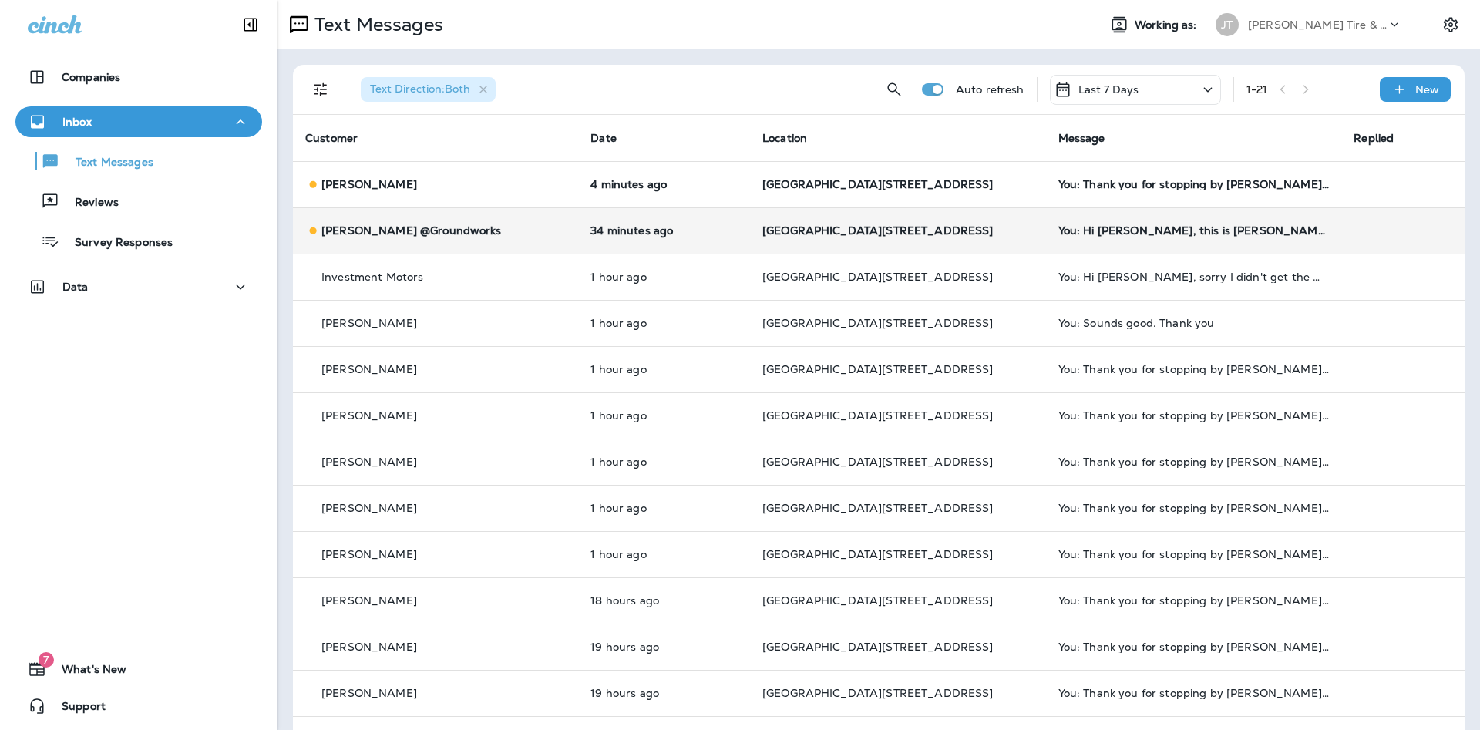
click at [1114, 224] on td "You: Hi [PERSON_NAME], this is [PERSON_NAME] at [PERSON_NAME] Tire. I got appro…" at bounding box center [1194, 230] width 296 height 46
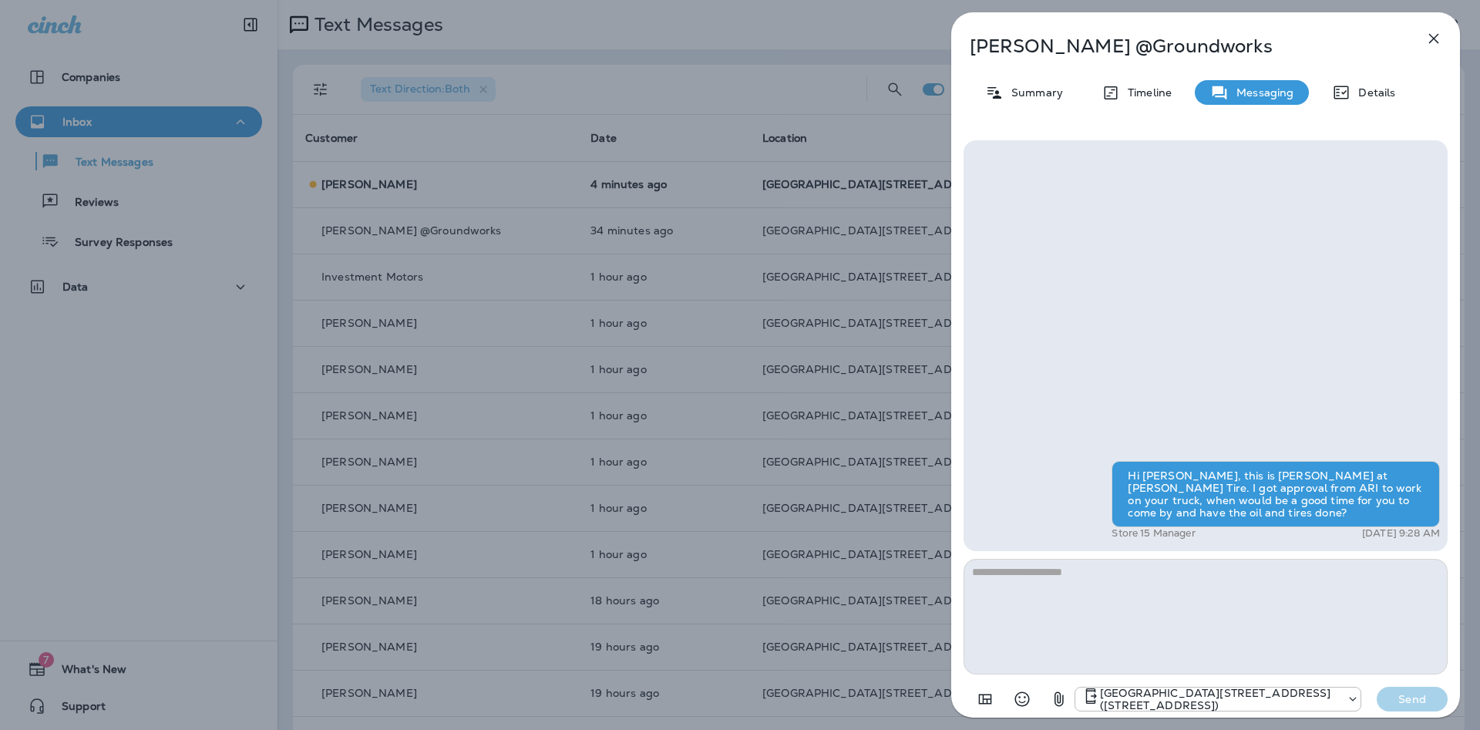
click at [1442, 42] on icon "button" at bounding box center [1434, 38] width 19 height 19
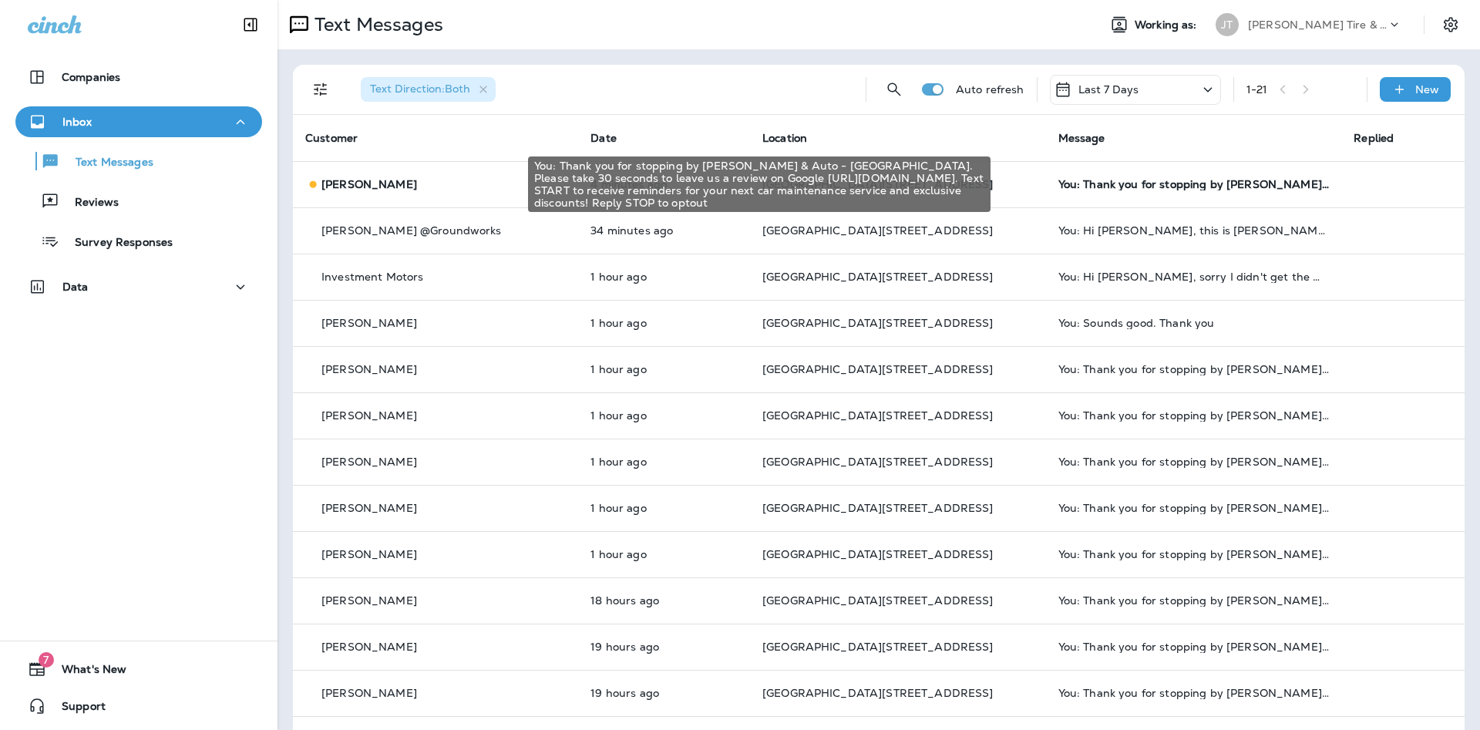
click at [1100, 189] on div "You: Thank you for stopping by [PERSON_NAME] & Auto - [GEOGRAPHIC_DATA]. Please…" at bounding box center [1194, 184] width 271 height 12
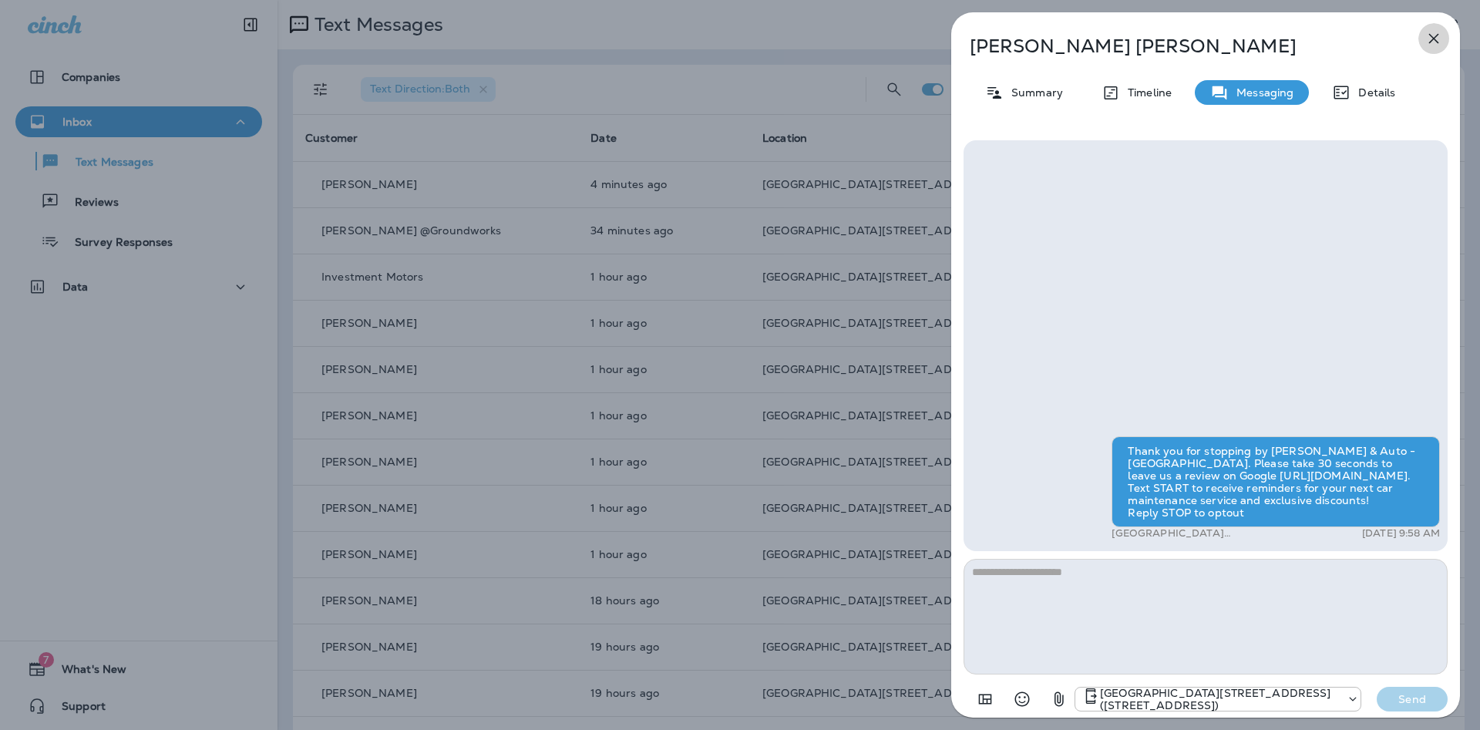
click at [1436, 44] on icon "button" at bounding box center [1434, 38] width 19 height 19
